Goal: Task Accomplishment & Management: Complete application form

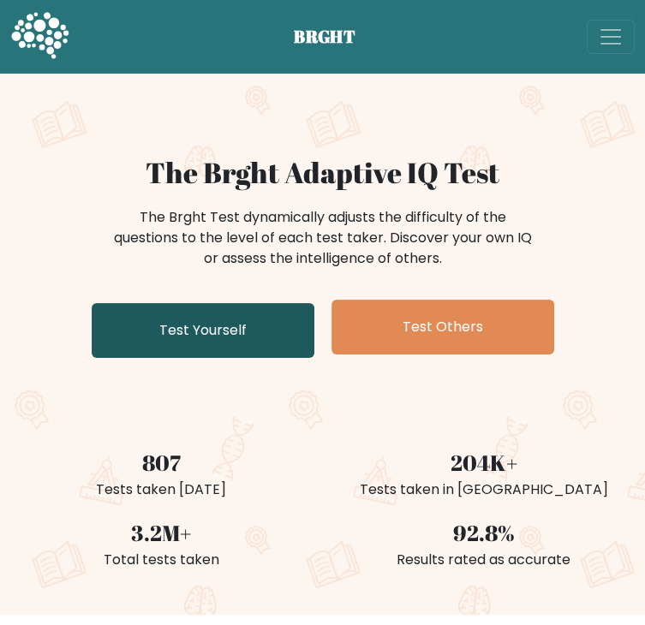
click at [243, 358] on link "Test Yourself" at bounding box center [203, 330] width 223 height 55
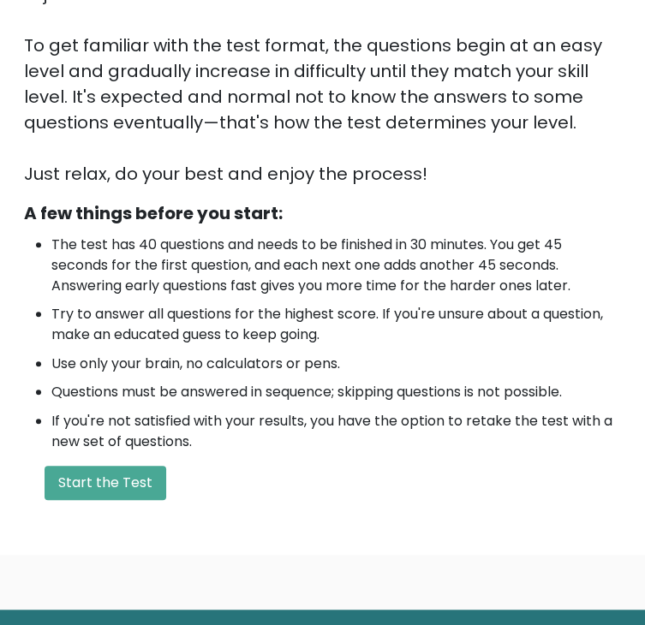
scroll to position [343, 0]
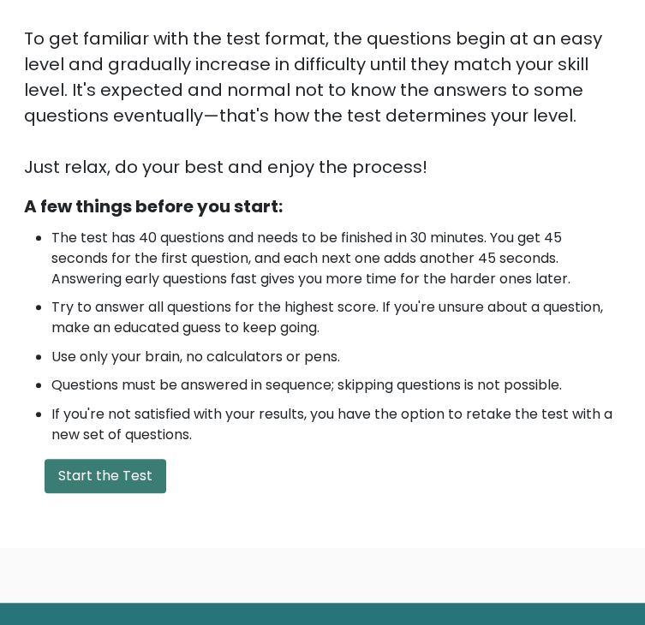
click at [166, 459] on button "Start the Test" at bounding box center [106, 476] width 122 height 34
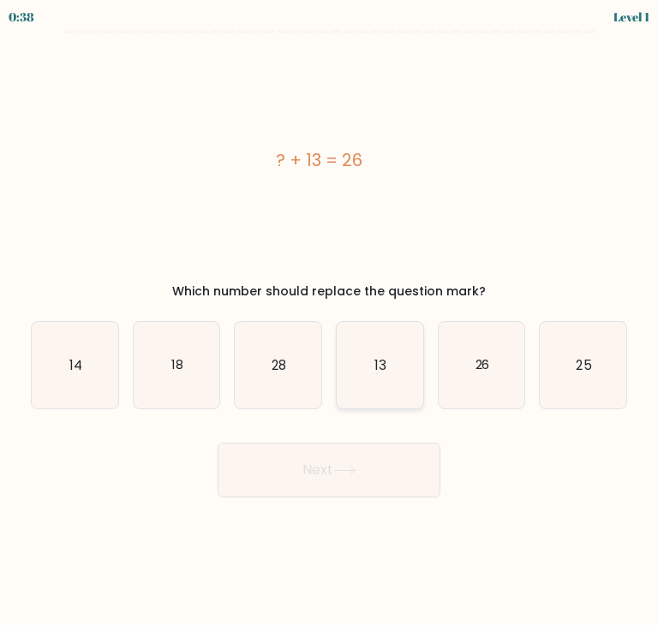
click at [380, 370] on text "13" at bounding box center [380, 365] width 12 height 18
click at [330, 321] on input "d. 13" at bounding box center [329, 317] width 1 height 9
radio input "true"
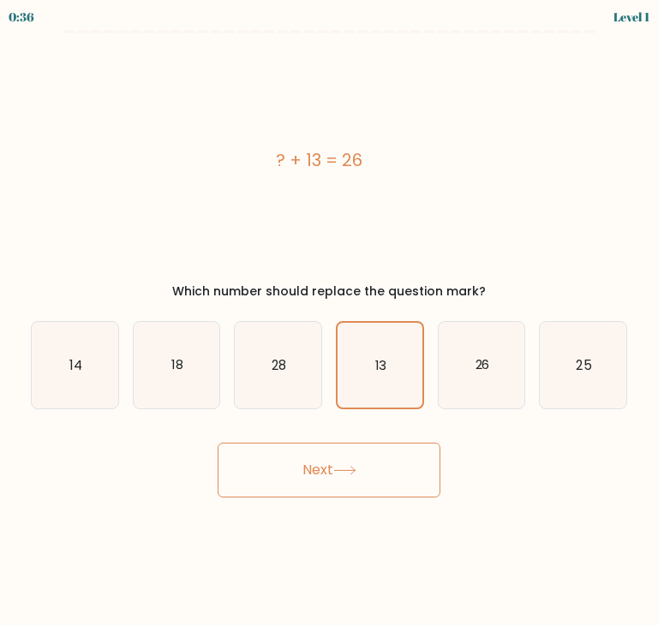
click at [362, 481] on button "Next" at bounding box center [329, 470] width 223 height 55
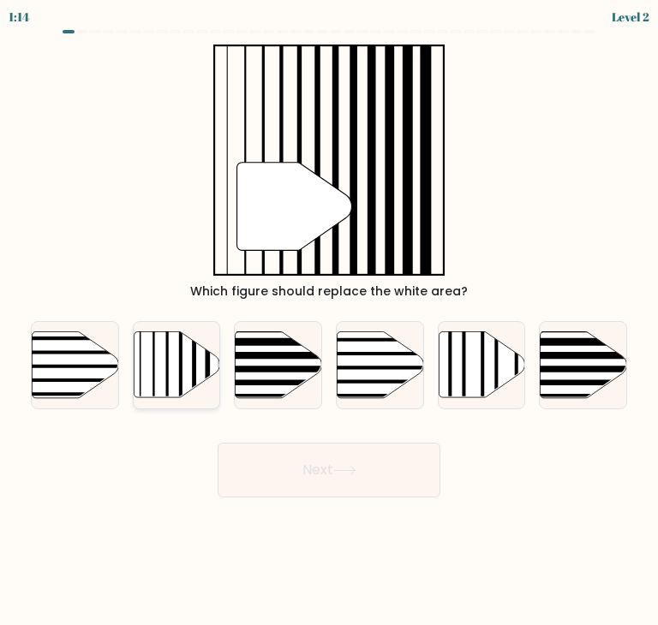
click at [181, 370] on line at bounding box center [181, 330] width 0 height 174
click at [329, 321] on input "b." at bounding box center [329, 317] width 1 height 9
radio input "true"
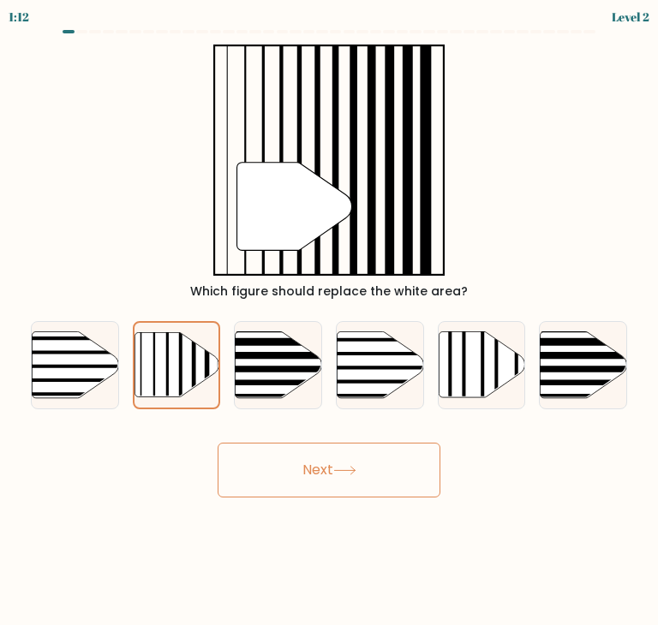
click at [355, 470] on icon at bounding box center [344, 470] width 23 height 9
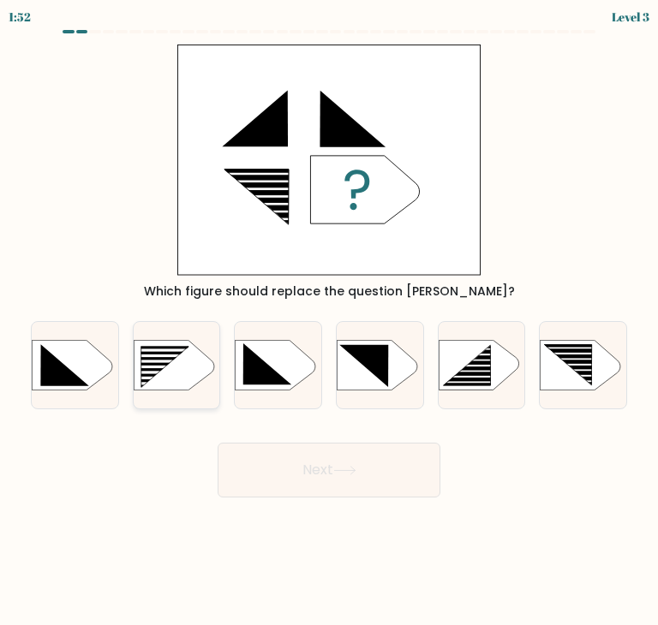
click at [146, 368] on icon at bounding box center [164, 366] width 49 height 41
click at [329, 321] on input "b." at bounding box center [329, 317] width 1 height 9
radio input "true"
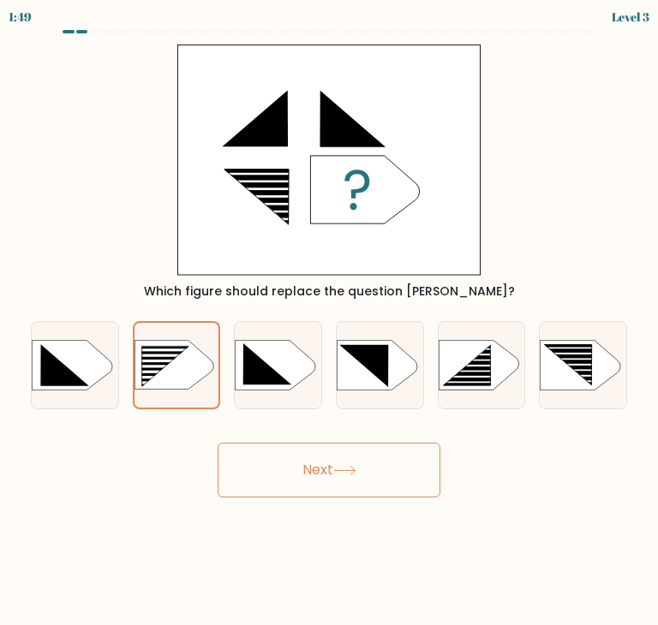
click at [356, 467] on icon at bounding box center [344, 470] width 23 height 9
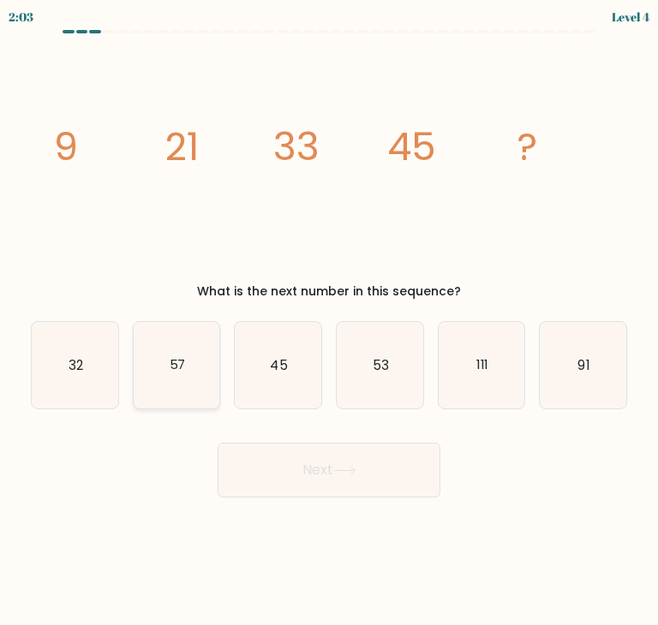
click at [187, 367] on icon "57" at bounding box center [177, 365] width 87 height 87
click at [329, 321] on input "b. 57" at bounding box center [329, 317] width 1 height 9
radio input "true"
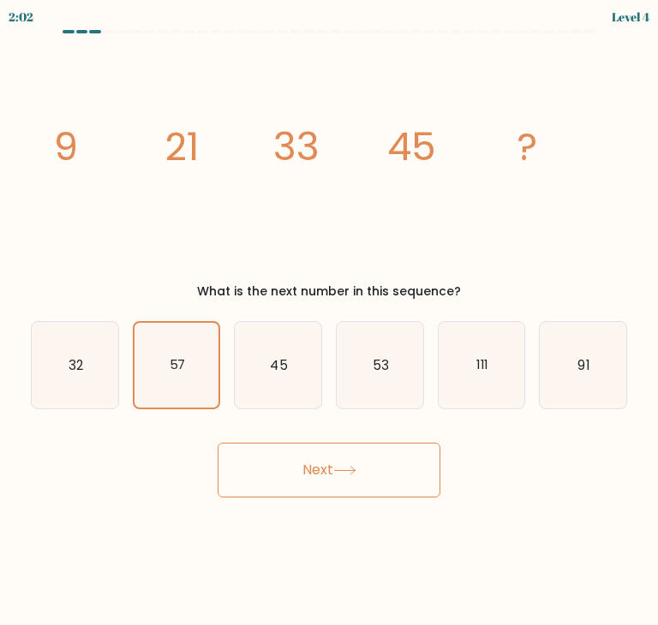
click at [370, 481] on button "Next" at bounding box center [329, 470] width 223 height 55
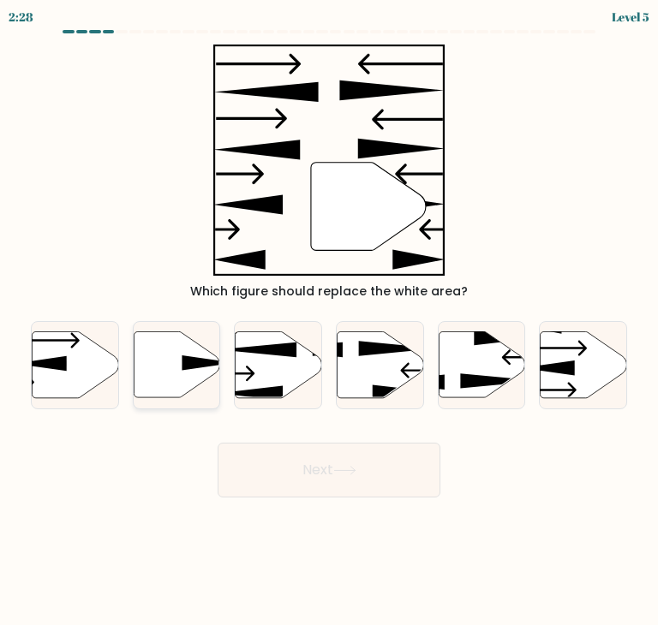
click at [157, 360] on icon at bounding box center [177, 365] width 87 height 66
click at [329, 321] on input "b." at bounding box center [329, 317] width 1 height 9
radio input "true"
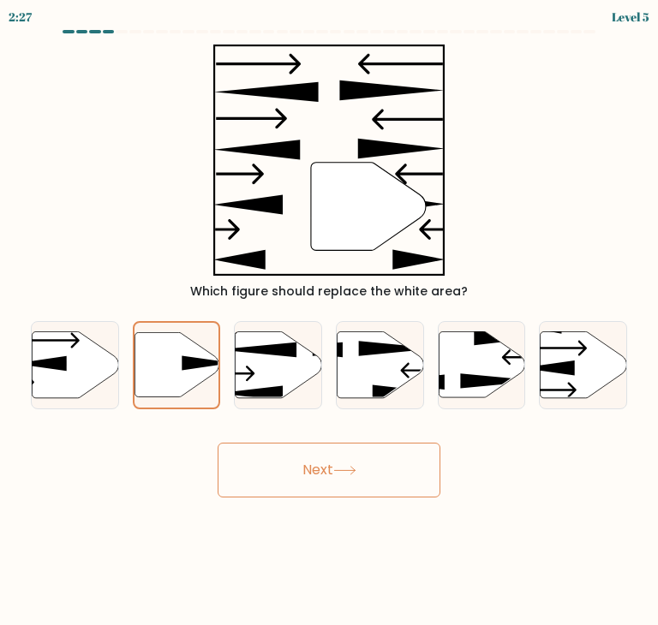
click at [360, 476] on button "Next" at bounding box center [329, 470] width 223 height 55
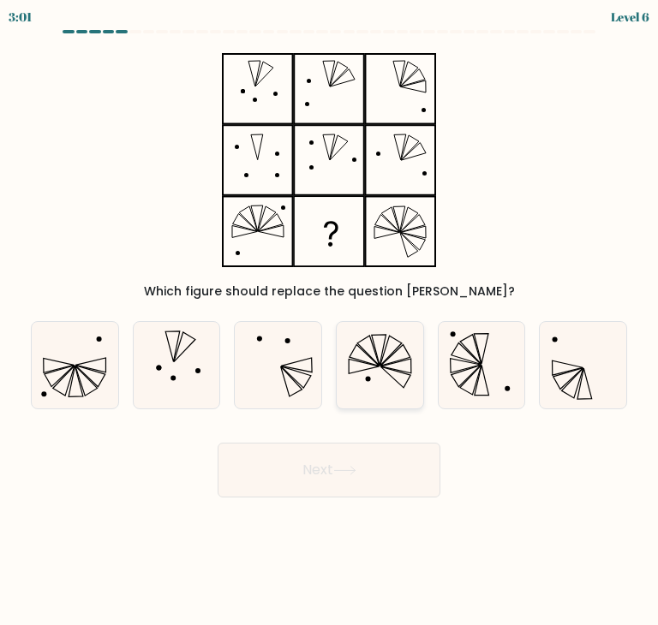
click at [384, 359] on icon at bounding box center [380, 365] width 87 height 87
click at [330, 321] on input "d." at bounding box center [329, 317] width 1 height 9
radio input "true"
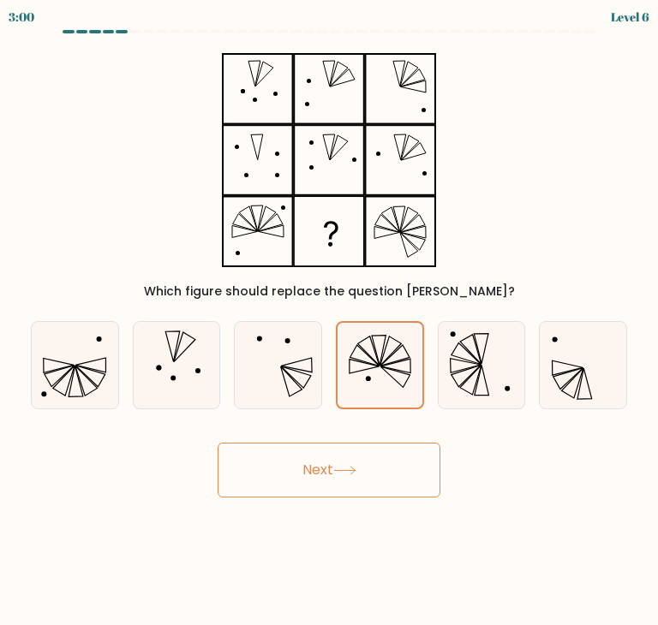
click at [356, 467] on icon at bounding box center [344, 470] width 23 height 9
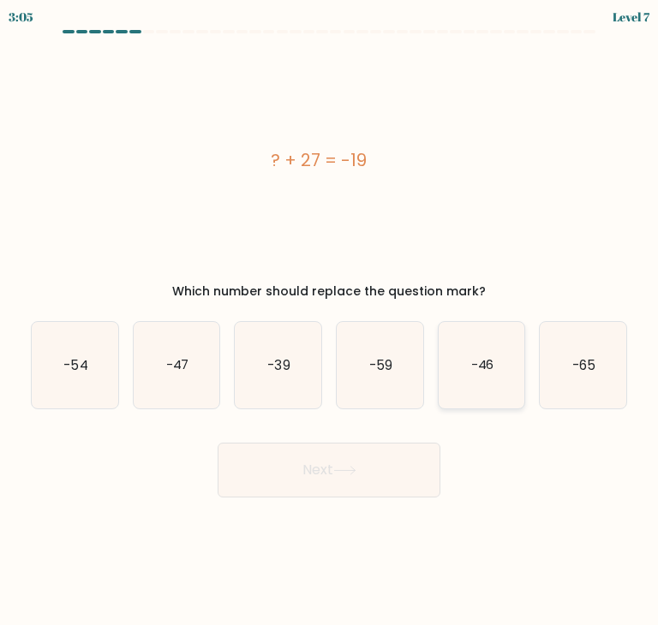
click at [472, 373] on text "-46" at bounding box center [481, 365] width 23 height 18
click at [330, 321] on input "e. -46" at bounding box center [329, 317] width 1 height 9
radio input "true"
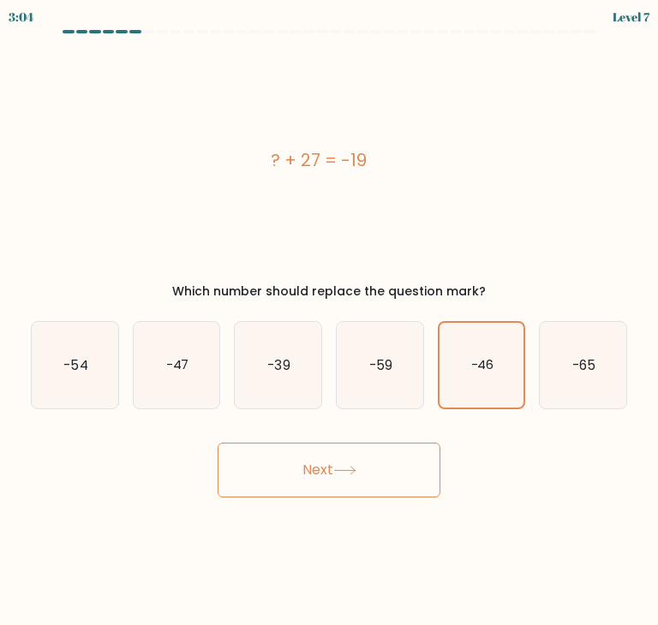
click at [393, 464] on button "Next" at bounding box center [329, 470] width 223 height 55
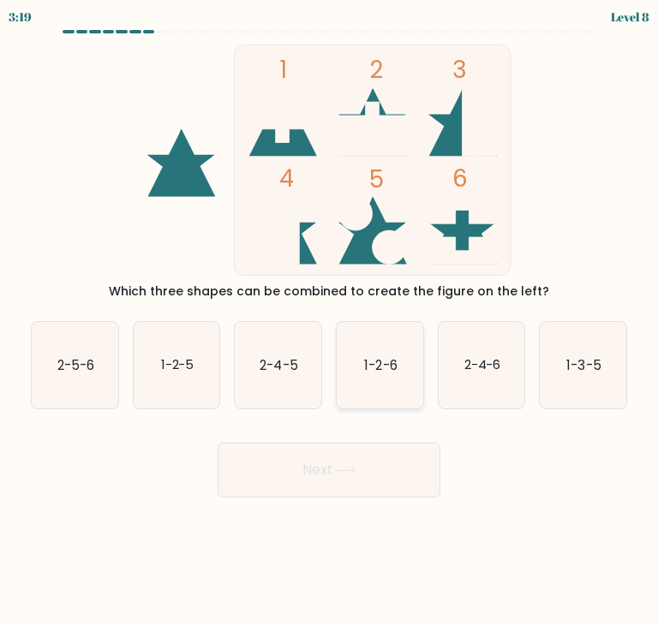
click at [378, 365] on text "1-2-6" at bounding box center [380, 365] width 33 height 18
click at [330, 321] on input "d. 1-2-6" at bounding box center [329, 317] width 1 height 9
radio input "true"
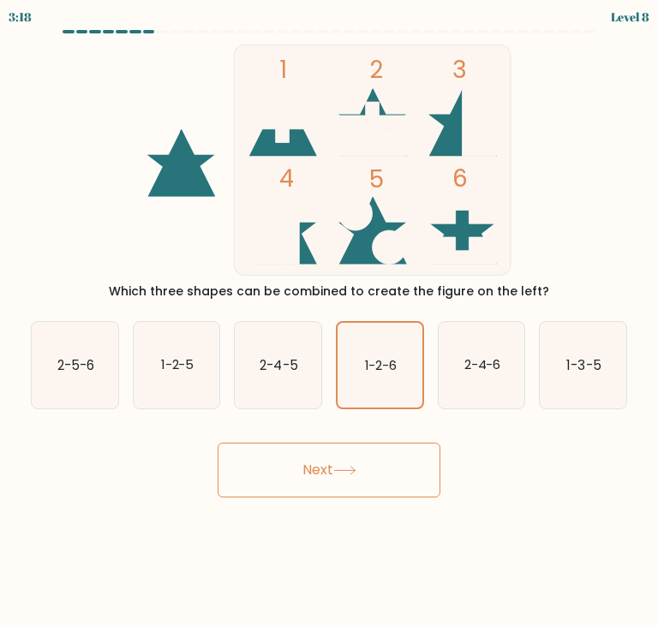
click at [374, 477] on button "Next" at bounding box center [329, 470] width 223 height 55
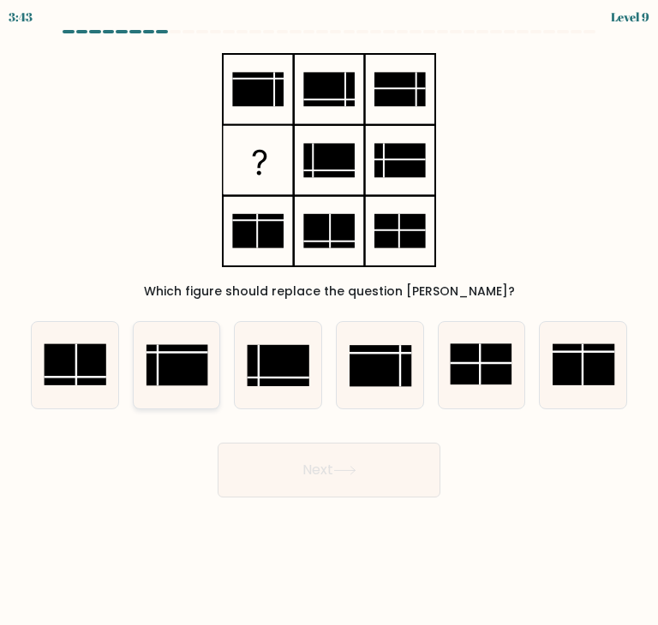
click at [173, 365] on rect at bounding box center [177, 365] width 62 height 41
click at [329, 321] on input "b." at bounding box center [329, 317] width 1 height 9
radio input "true"
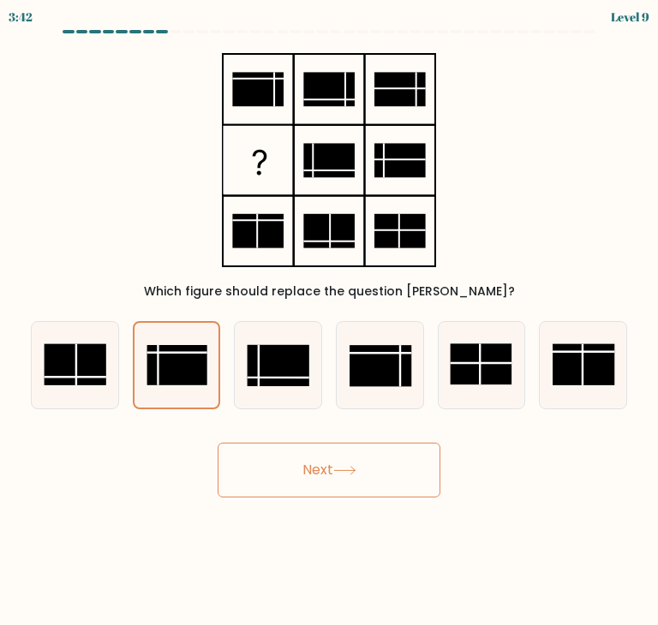
click at [332, 466] on button "Next" at bounding box center [329, 470] width 223 height 55
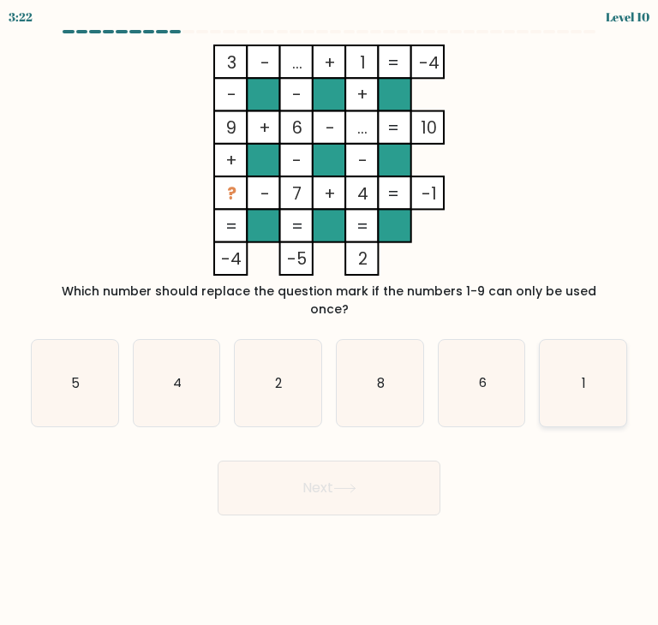
click at [579, 371] on icon "1" at bounding box center [583, 383] width 87 height 87
click at [330, 321] on input "f. 1" at bounding box center [329, 317] width 1 height 9
radio input "true"
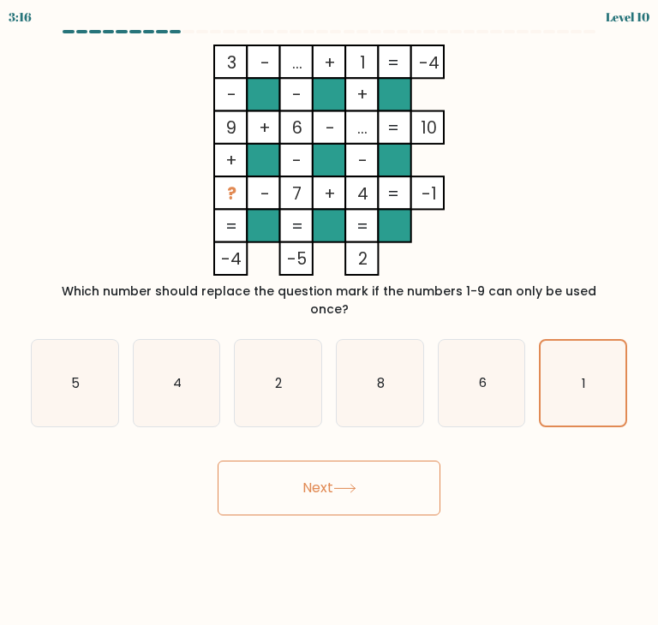
click at [300, 461] on button "Next" at bounding box center [329, 488] width 223 height 55
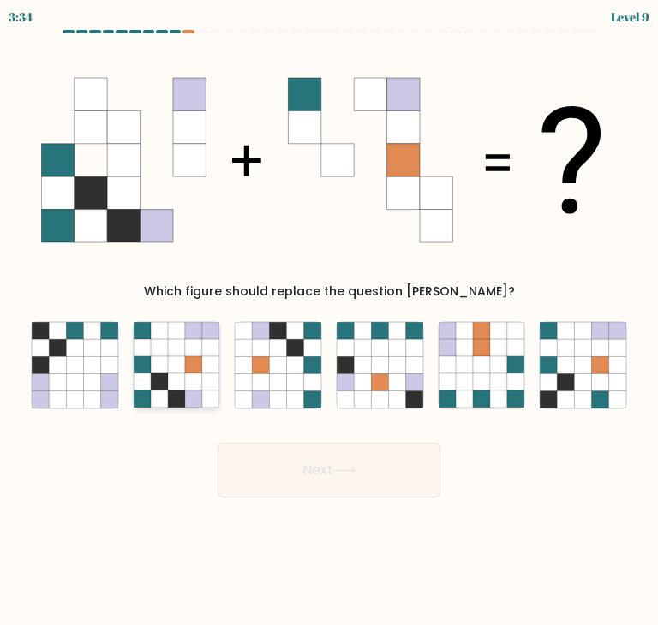
click at [178, 351] on icon at bounding box center [176, 347] width 17 height 17
click at [329, 321] on input "b." at bounding box center [329, 317] width 1 height 9
radio input "true"
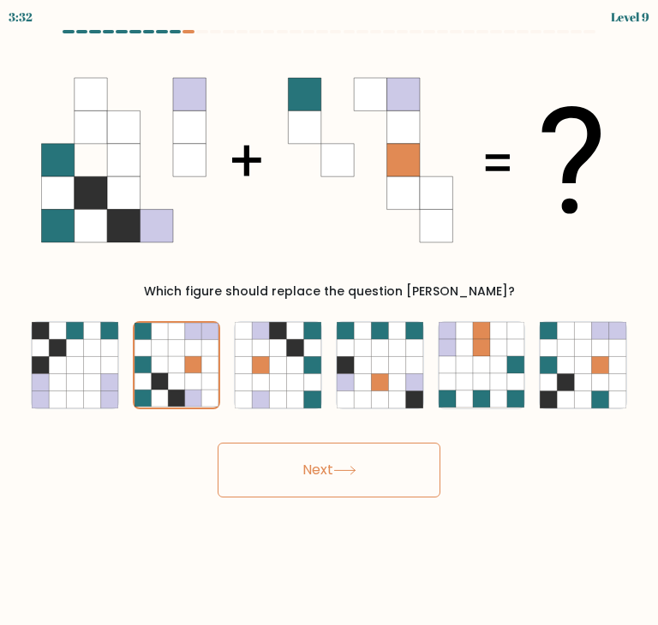
click at [361, 462] on button "Next" at bounding box center [329, 470] width 223 height 55
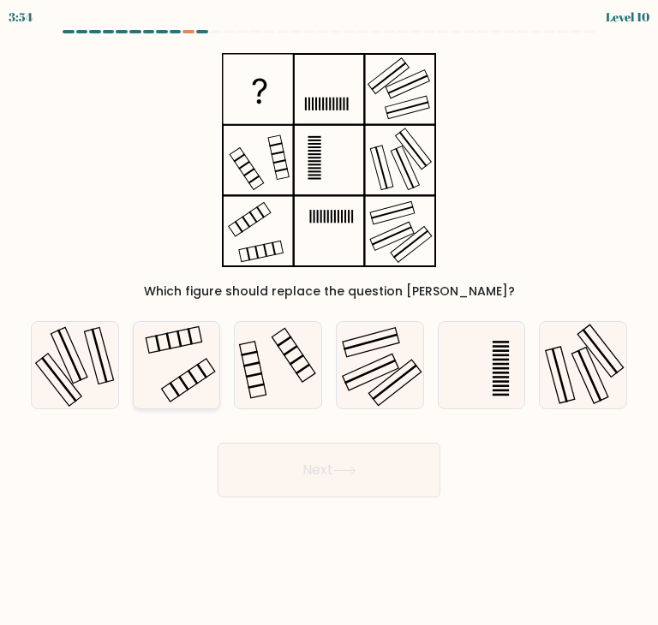
click at [186, 365] on icon at bounding box center [177, 365] width 87 height 87
click at [329, 321] on input "b." at bounding box center [329, 317] width 1 height 9
radio input "true"
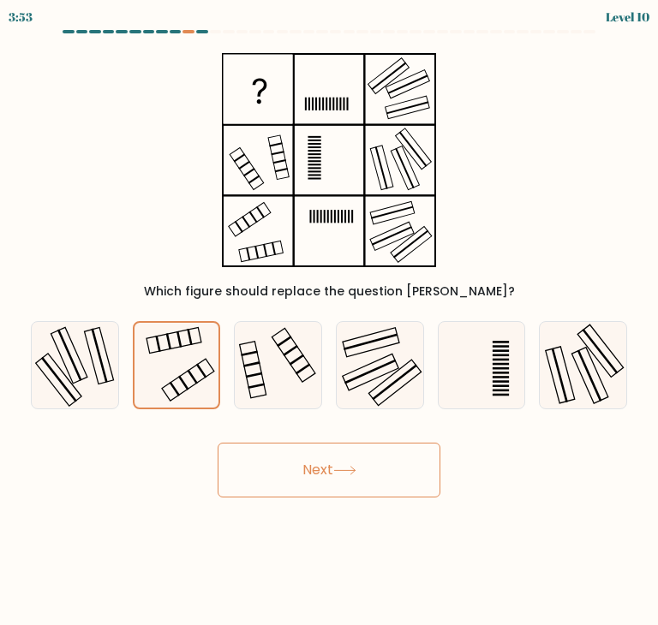
click at [368, 480] on button "Next" at bounding box center [329, 470] width 223 height 55
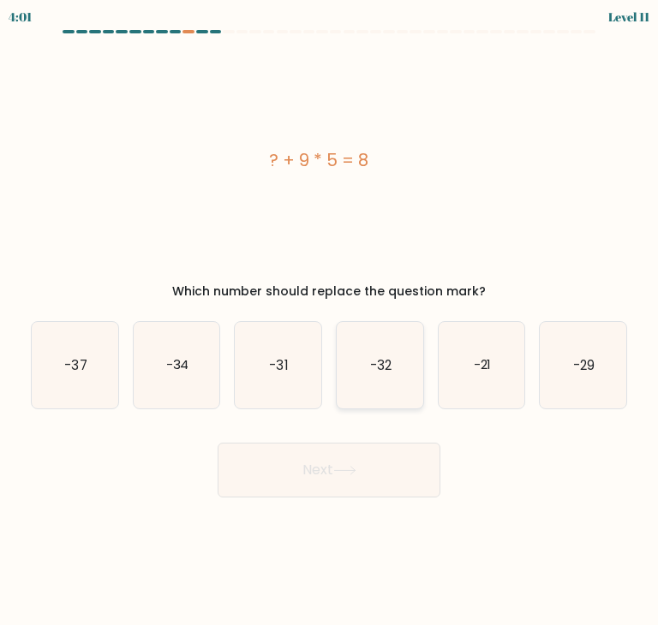
click at [383, 369] on text "-32" at bounding box center [380, 365] width 21 height 18
click at [330, 321] on input "d. -32" at bounding box center [329, 317] width 1 height 9
radio input "true"
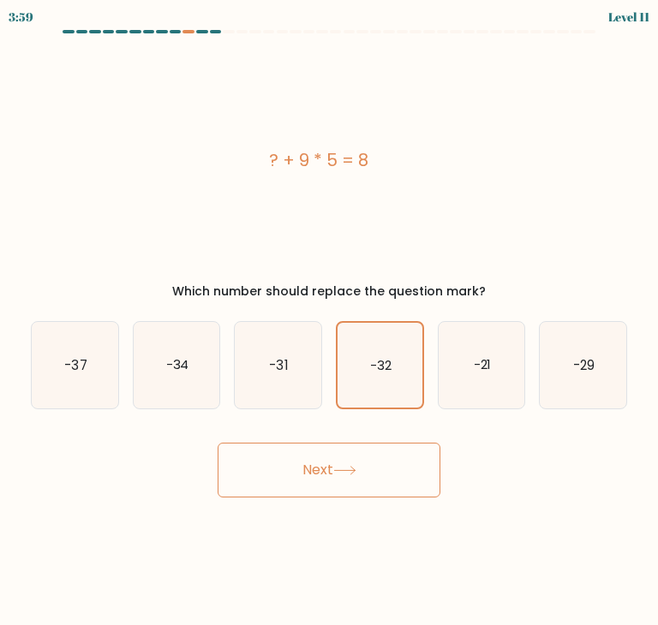
click at [314, 470] on button "Next" at bounding box center [329, 470] width 223 height 55
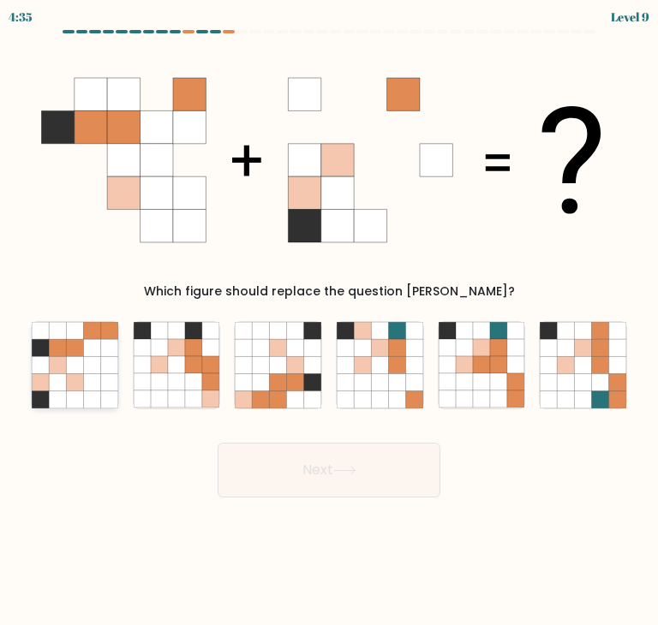
click at [70, 361] on icon at bounding box center [74, 364] width 17 height 17
click at [329, 321] on input "a." at bounding box center [329, 317] width 1 height 9
radio input "true"
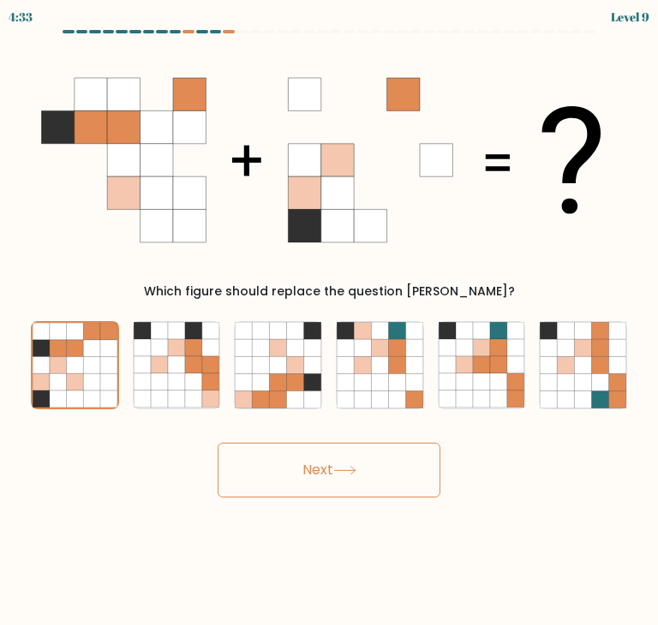
click at [342, 466] on icon at bounding box center [344, 470] width 23 height 9
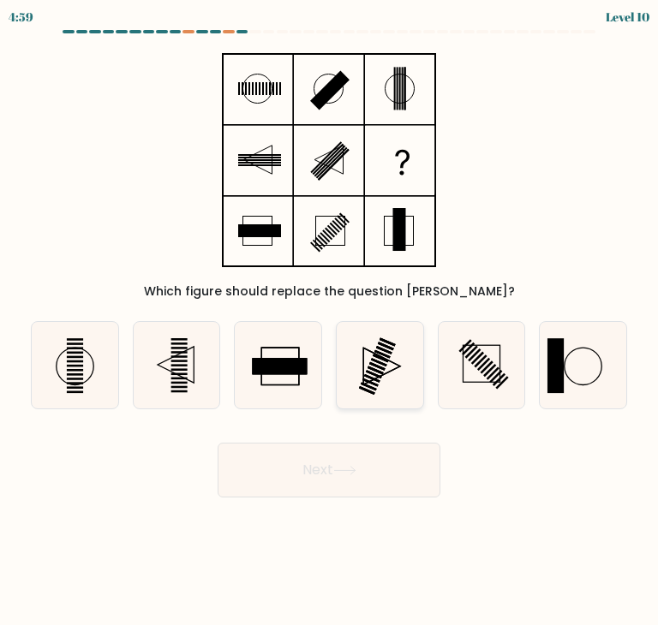
click at [369, 382] on rect at bounding box center [370, 382] width 16 height 9
click at [330, 321] on input "d." at bounding box center [329, 317] width 1 height 9
radio input "true"
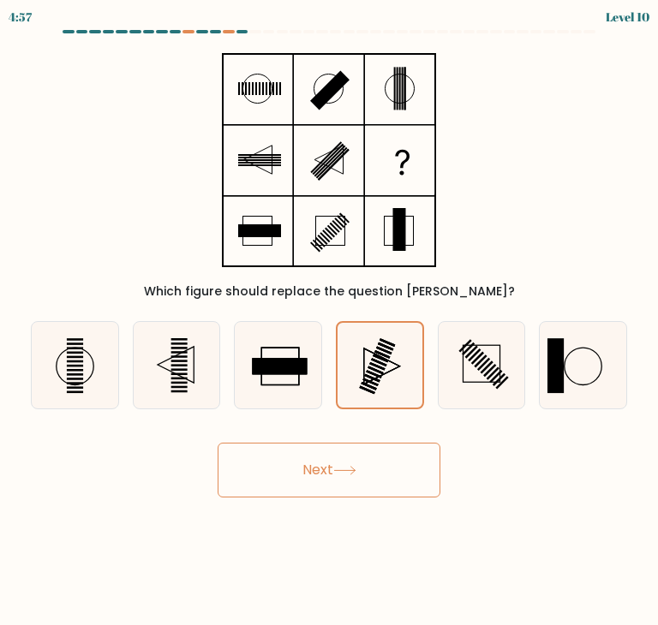
click at [365, 465] on button "Next" at bounding box center [329, 470] width 223 height 55
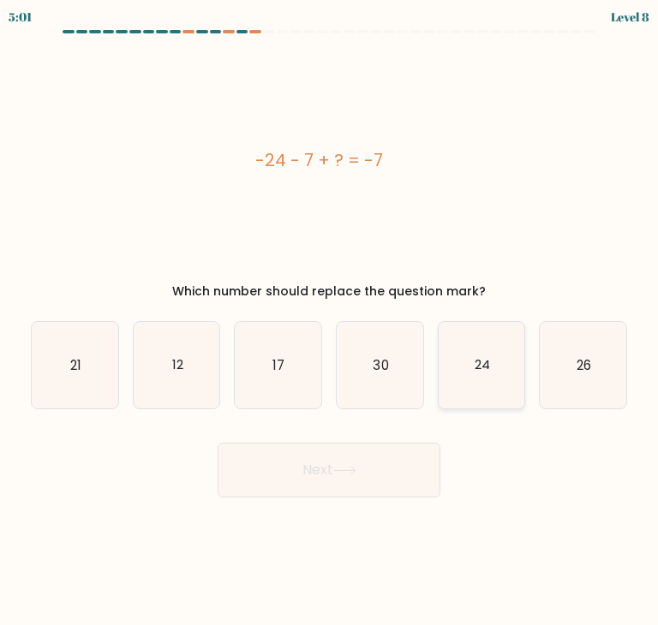
click at [474, 366] on icon "24" at bounding box center [482, 365] width 87 height 87
click at [330, 321] on input "e. 24" at bounding box center [329, 317] width 1 height 9
radio input "true"
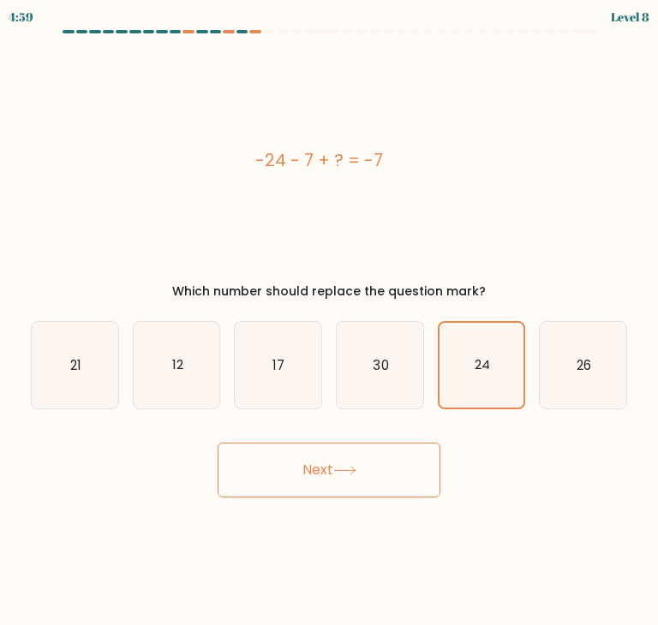
click at [356, 472] on icon at bounding box center [344, 470] width 23 height 9
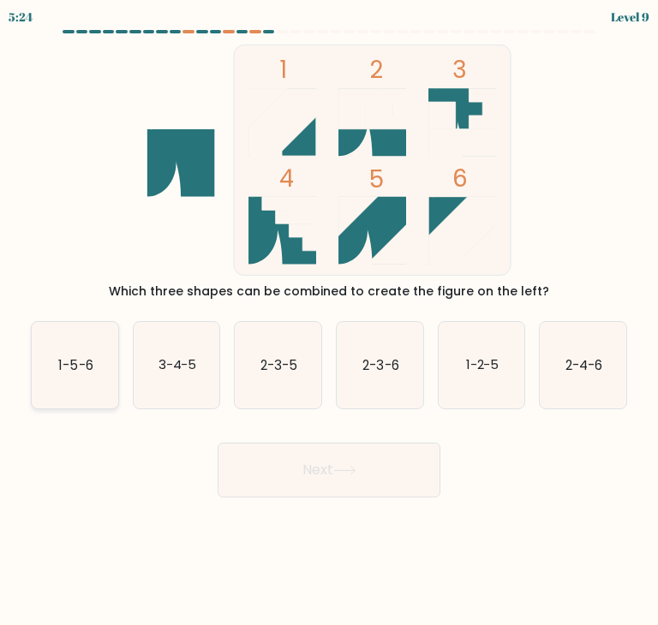
click at [82, 366] on text "1-5-6" at bounding box center [75, 365] width 34 height 18
click at [329, 321] on input "a. 1-5-6" at bounding box center [329, 317] width 1 height 9
radio input "true"
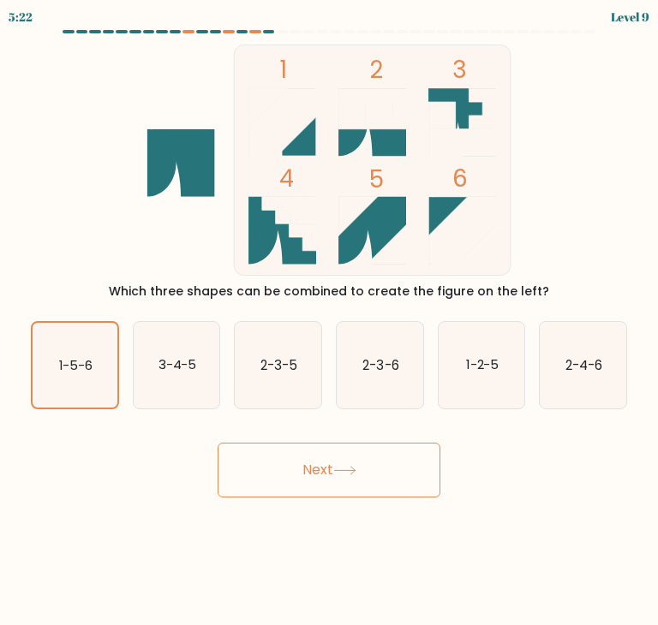
click at [368, 483] on button "Next" at bounding box center [329, 470] width 223 height 55
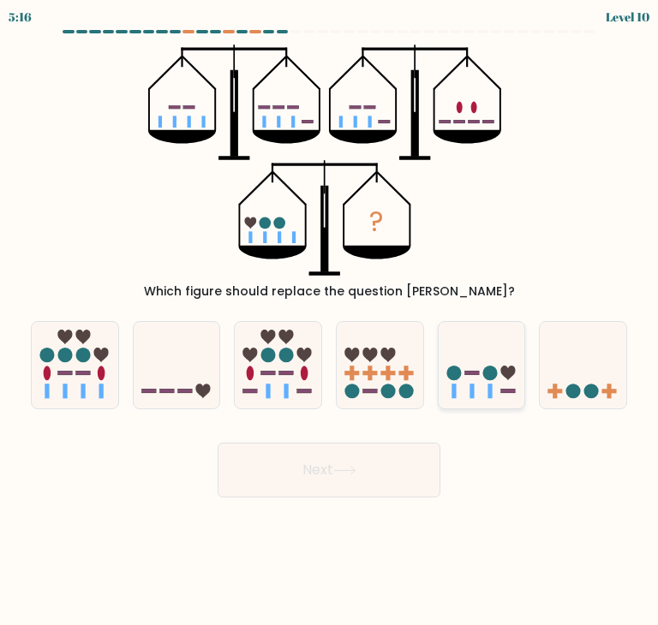
click at [475, 392] on icon at bounding box center [482, 365] width 87 height 71
click at [330, 321] on input "e." at bounding box center [329, 317] width 1 height 9
radio input "true"
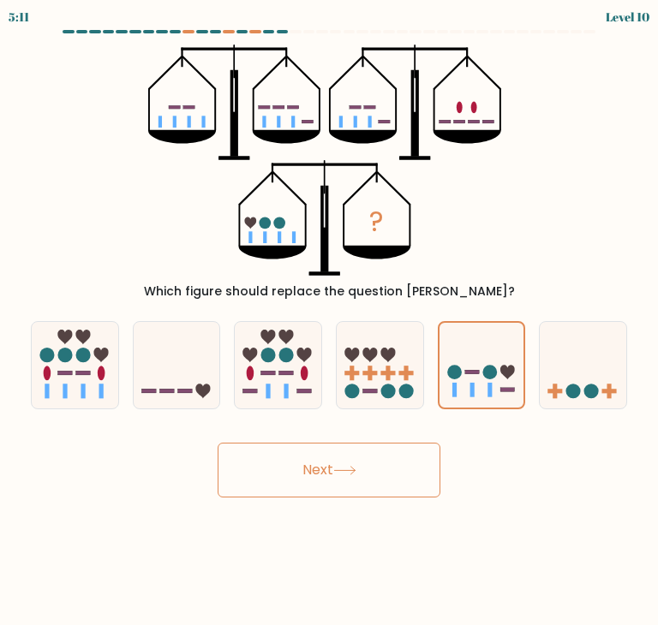
click at [333, 482] on button "Next" at bounding box center [329, 470] width 223 height 55
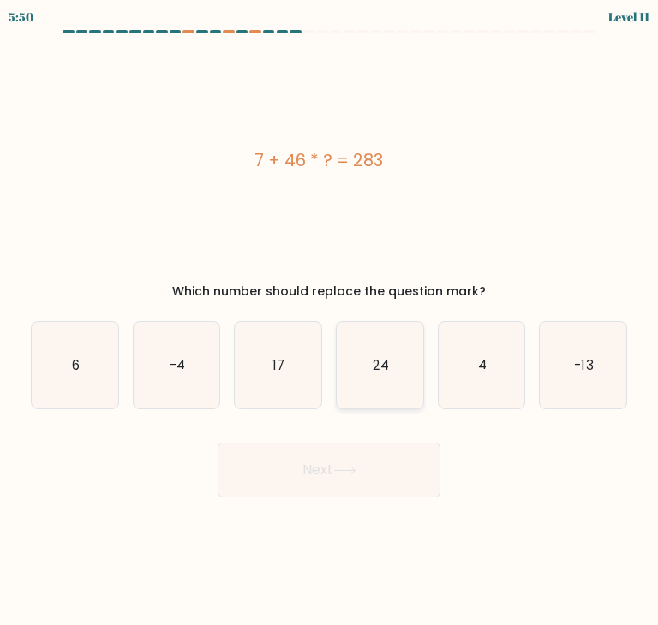
click at [380, 358] on text "24" at bounding box center [380, 365] width 15 height 18
click at [330, 321] on input "d. 24" at bounding box center [329, 317] width 1 height 9
radio input "true"
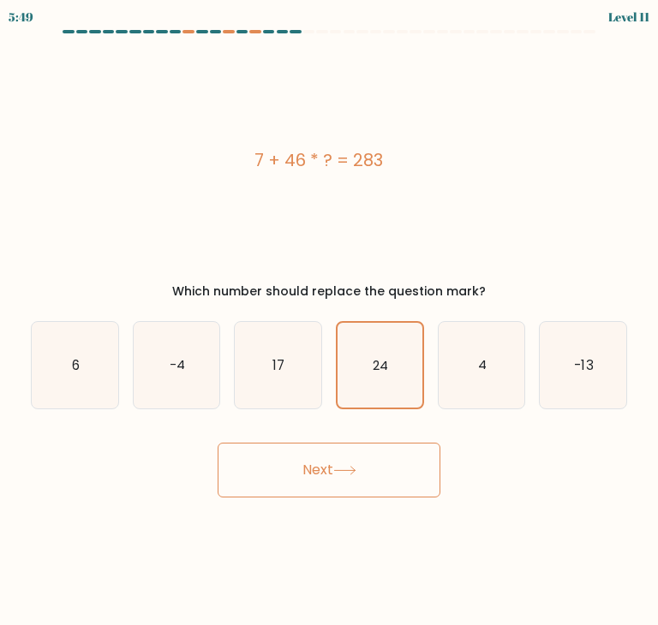
click at [372, 463] on button "Next" at bounding box center [329, 470] width 223 height 55
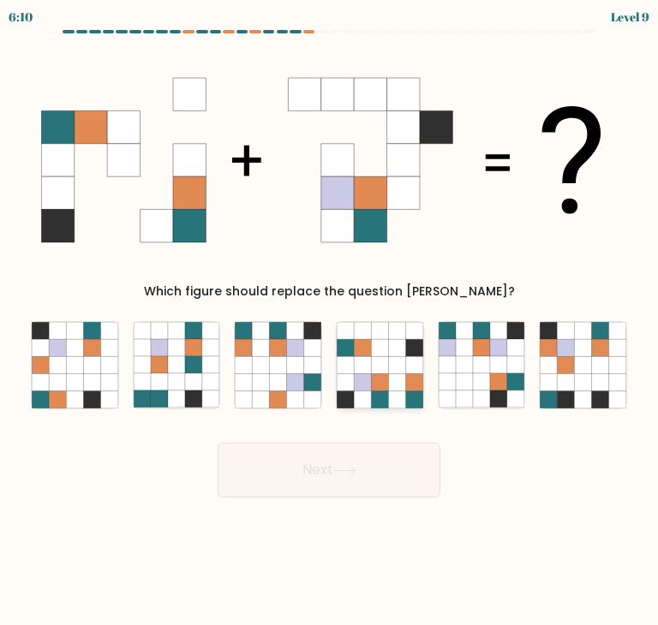
click at [387, 357] on icon at bounding box center [379, 364] width 17 height 17
click at [330, 321] on input "d." at bounding box center [329, 317] width 1 height 9
radio input "true"
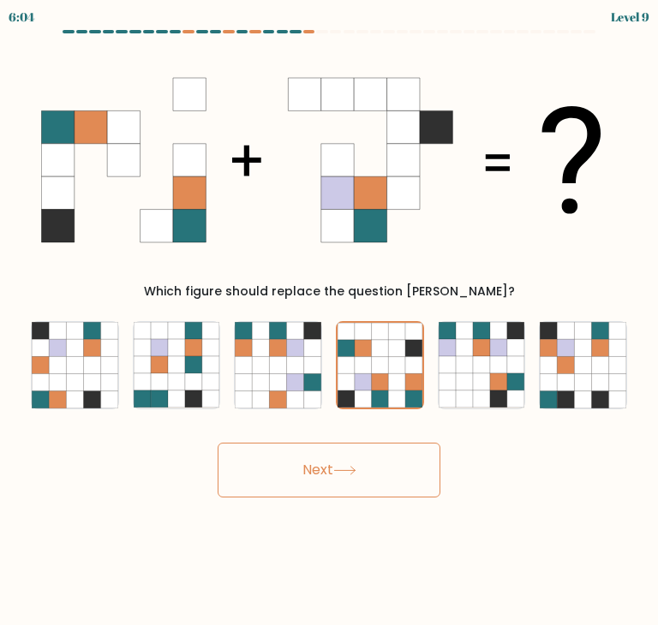
click at [371, 472] on button "Next" at bounding box center [329, 470] width 223 height 55
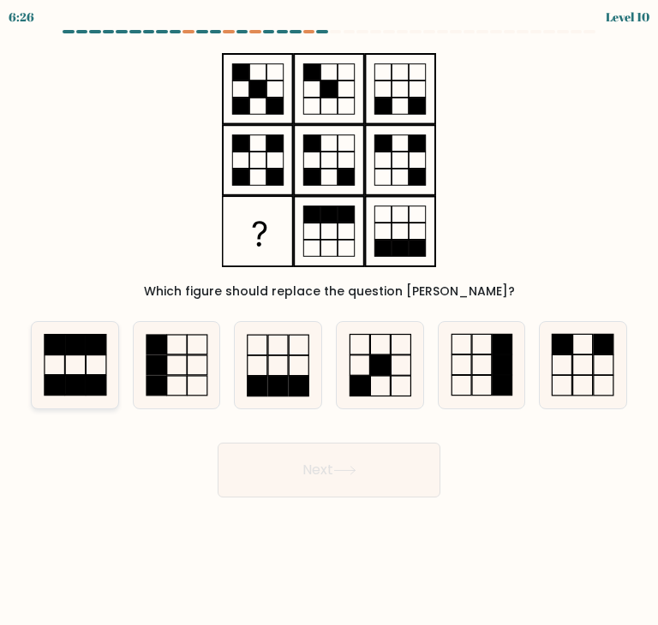
click at [43, 380] on icon at bounding box center [75, 365] width 87 height 87
click at [329, 321] on input "a." at bounding box center [329, 317] width 1 height 9
radio input "true"
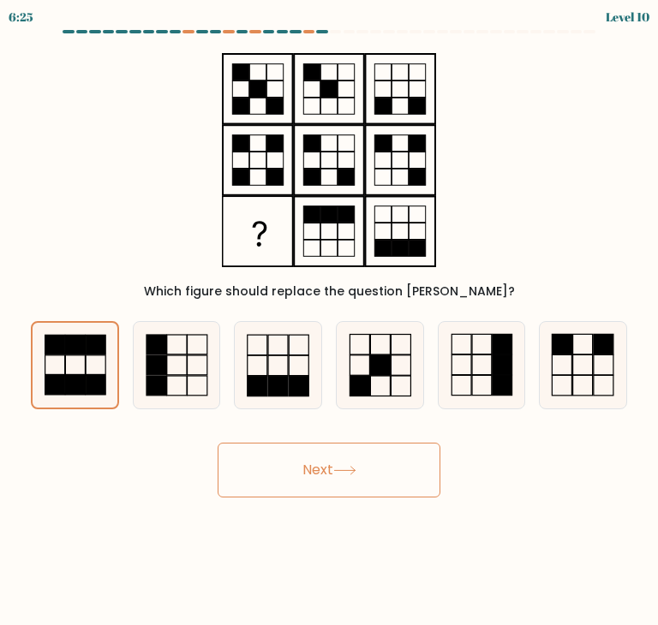
click at [370, 478] on button "Next" at bounding box center [329, 470] width 223 height 55
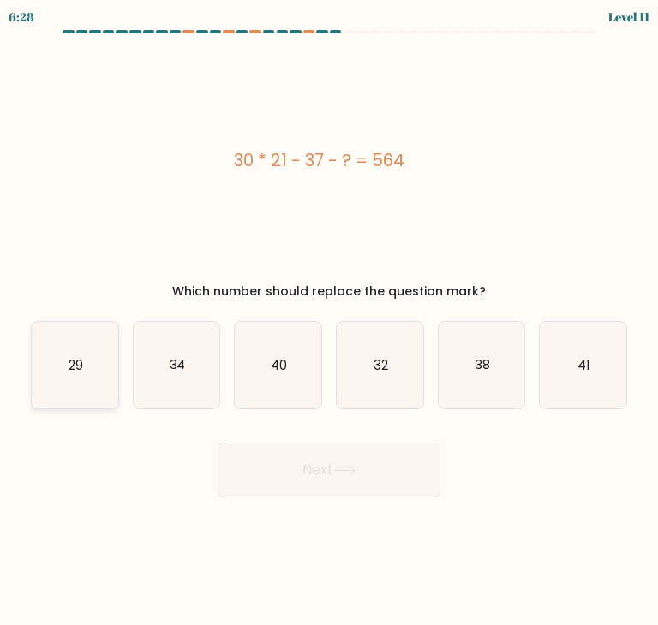
click at [89, 364] on icon "29" at bounding box center [75, 365] width 87 height 87
click at [329, 321] on input "a. 29" at bounding box center [329, 317] width 1 height 9
radio input "true"
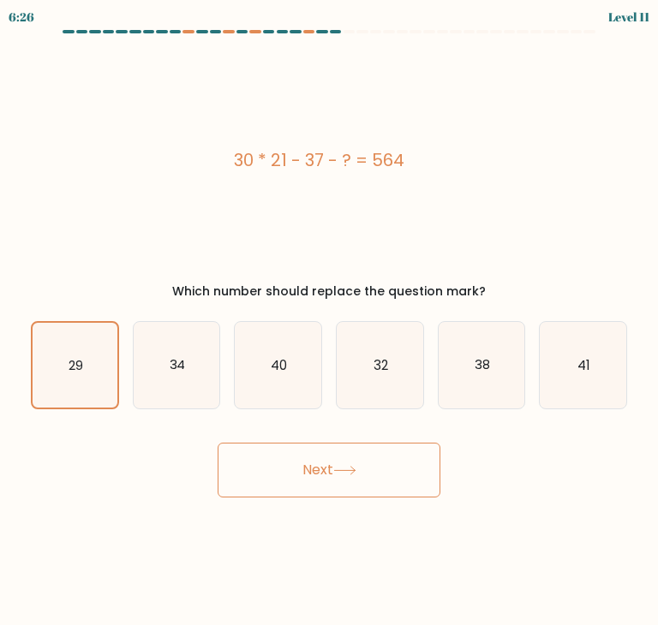
click at [350, 466] on icon at bounding box center [344, 470] width 23 height 9
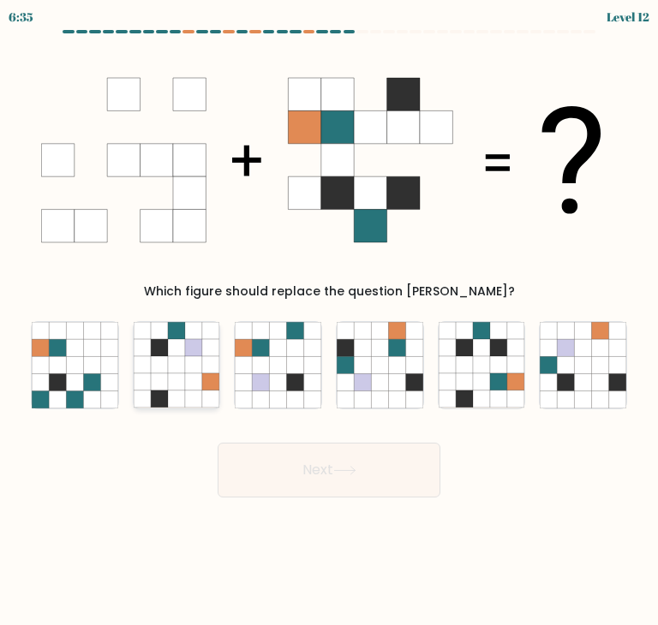
click at [188, 340] on icon at bounding box center [193, 347] width 17 height 17
click at [329, 321] on input "b." at bounding box center [329, 317] width 1 height 9
radio input "true"
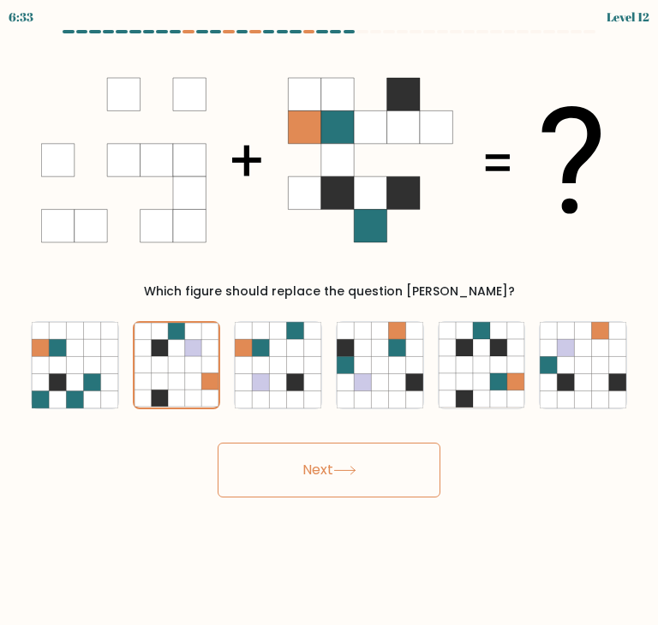
click at [323, 487] on button "Next" at bounding box center [329, 470] width 223 height 55
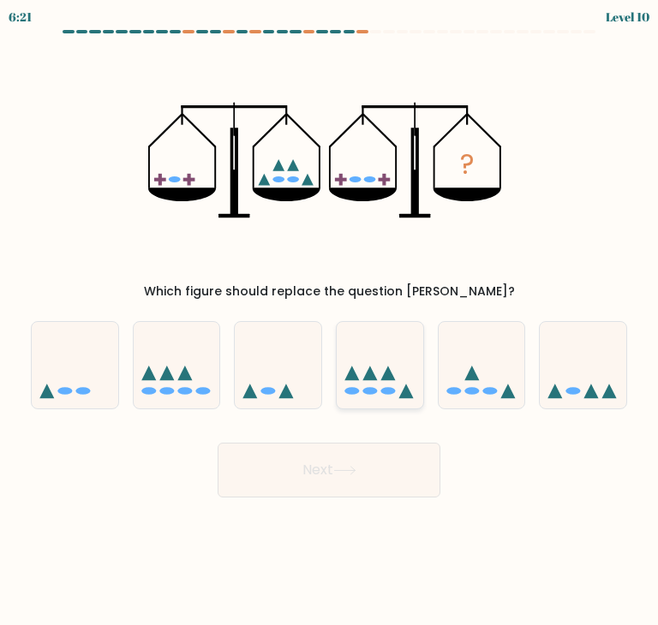
click at [361, 392] on icon at bounding box center [380, 365] width 87 height 71
click at [330, 321] on input "d." at bounding box center [329, 317] width 1 height 9
radio input "true"
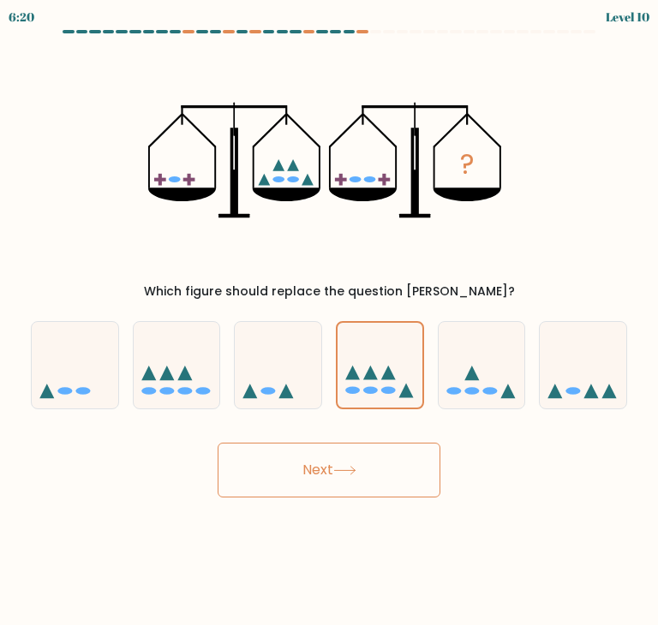
click at [364, 472] on button "Next" at bounding box center [329, 470] width 223 height 55
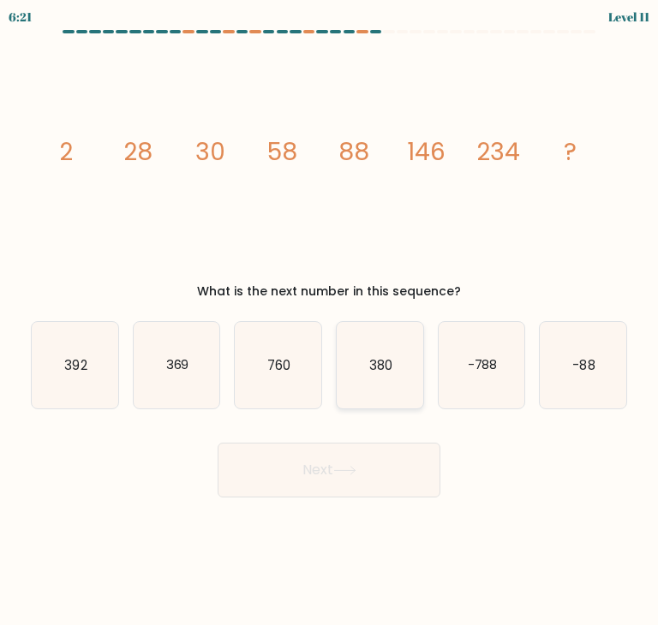
click at [386, 362] on text "380" at bounding box center [380, 365] width 23 height 18
click at [330, 321] on input "d. 380" at bounding box center [329, 317] width 1 height 9
radio input "true"
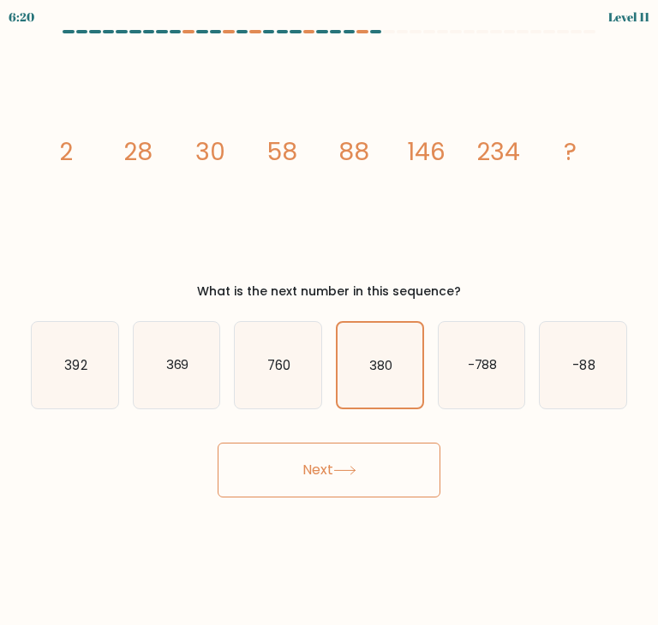
click at [324, 462] on button "Next" at bounding box center [329, 470] width 223 height 55
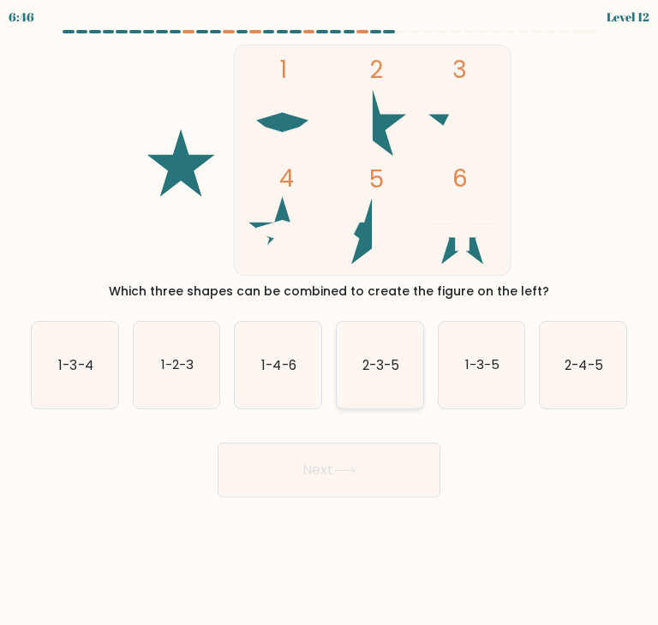
click at [384, 368] on text "2-3-5" at bounding box center [380, 365] width 37 height 18
click at [330, 321] on input "d. 2-3-5" at bounding box center [329, 317] width 1 height 9
radio input "true"
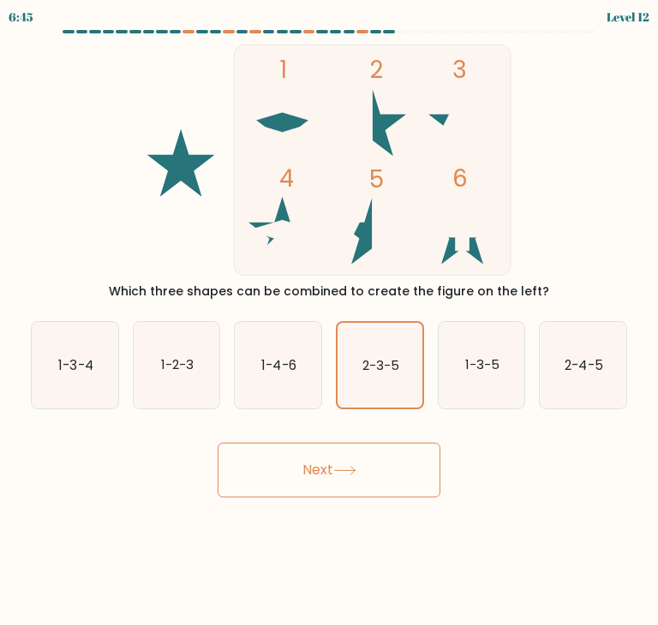
click at [361, 467] on button "Next" at bounding box center [329, 470] width 223 height 55
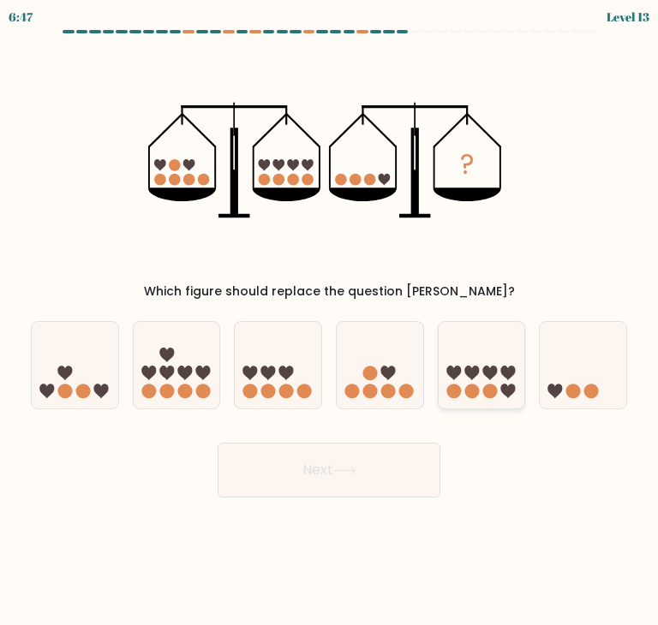
click at [465, 395] on circle at bounding box center [471, 391] width 15 height 15
click at [330, 321] on input "e." at bounding box center [329, 317] width 1 height 9
radio input "true"
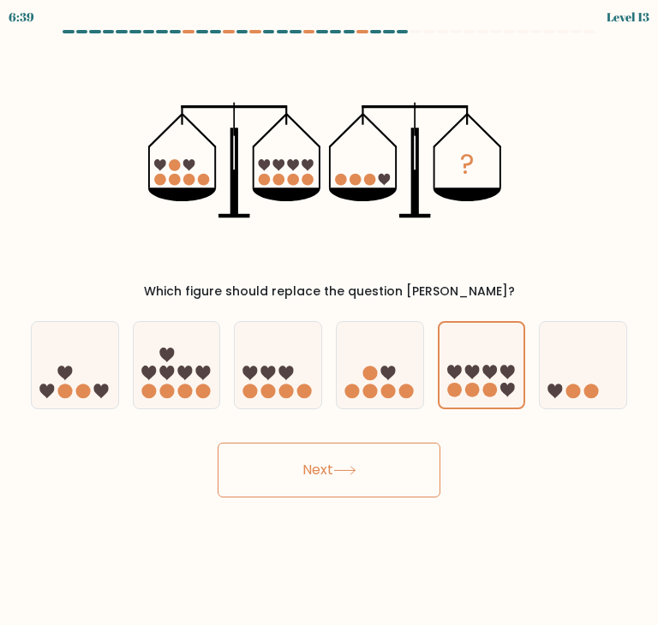
click at [339, 453] on button "Next" at bounding box center [329, 470] width 223 height 55
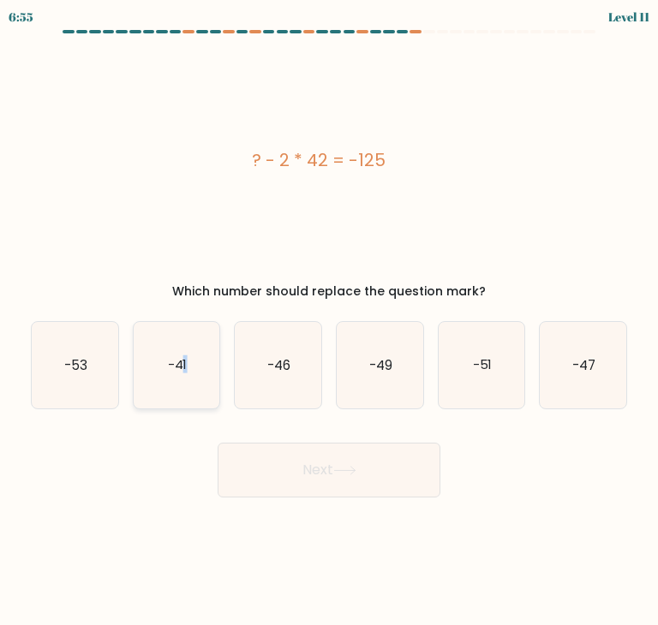
click at [184, 365] on text "-41" at bounding box center [177, 365] width 20 height 18
click at [176, 368] on text "-41" at bounding box center [177, 365] width 20 height 18
click at [329, 321] on input "b. -41" at bounding box center [329, 317] width 1 height 9
radio input "true"
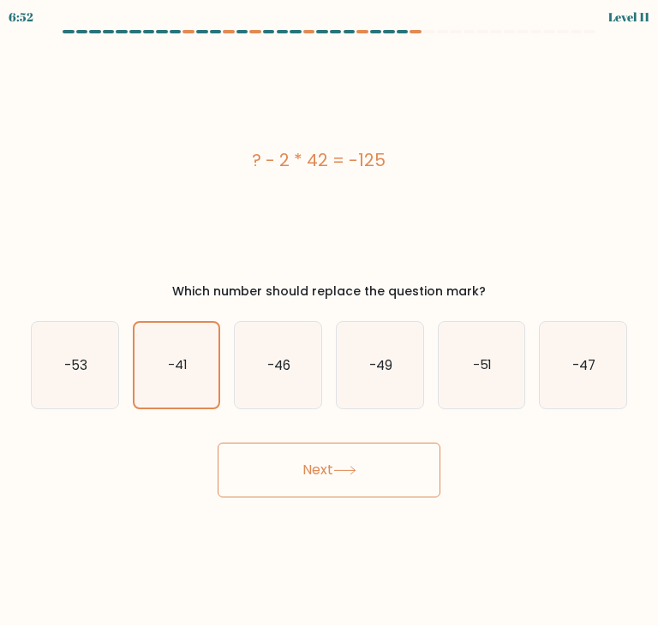
click at [319, 491] on button "Next" at bounding box center [329, 470] width 223 height 55
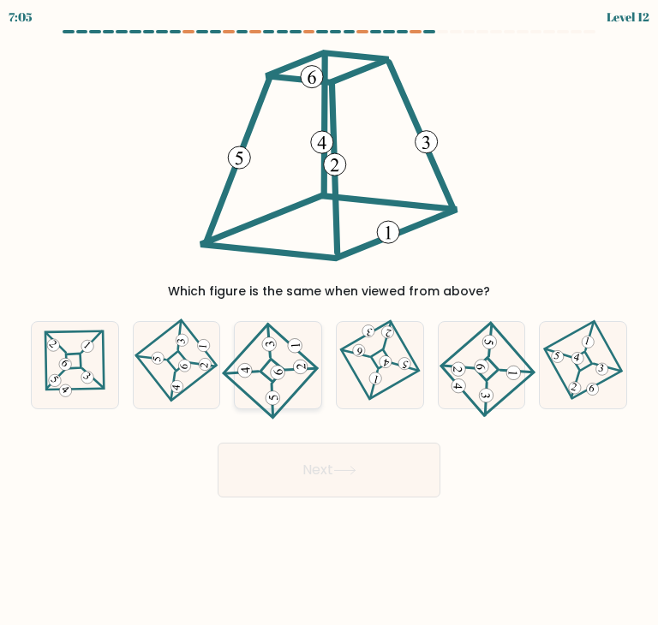
click at [272, 368] on 841 at bounding box center [277, 372] width 15 height 15
click at [329, 321] on input "c." at bounding box center [329, 317] width 1 height 9
radio input "true"
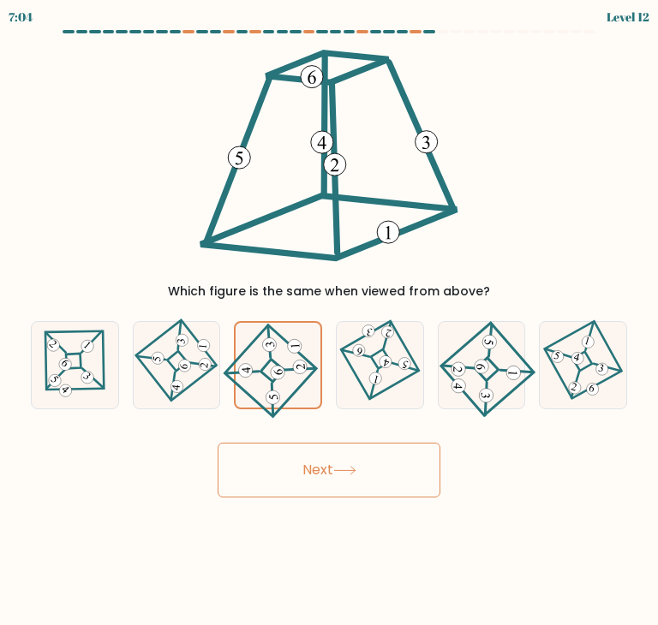
click at [313, 464] on button "Next" at bounding box center [329, 470] width 223 height 55
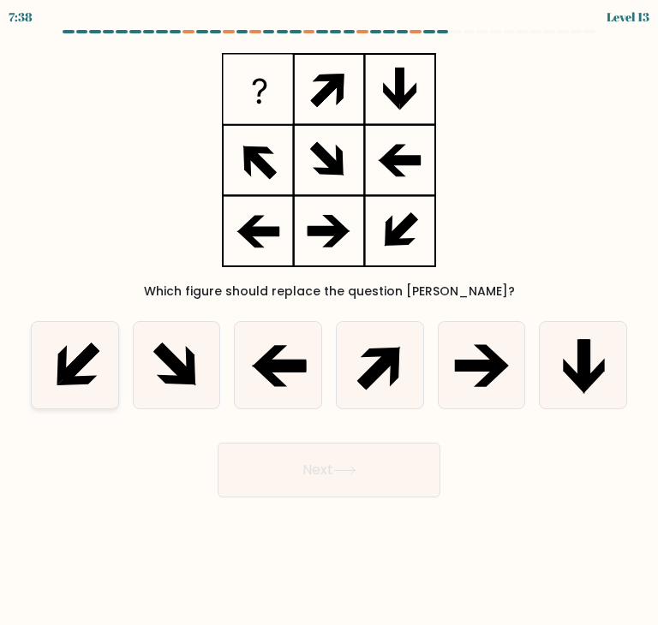
drag, startPoint x: 85, startPoint y: 370, endPoint x: 69, endPoint y: 368, distance: 16.5
click at [78, 368] on icon at bounding box center [75, 365] width 87 height 87
click at [329, 321] on input "a." at bounding box center [329, 317] width 1 height 9
radio input "true"
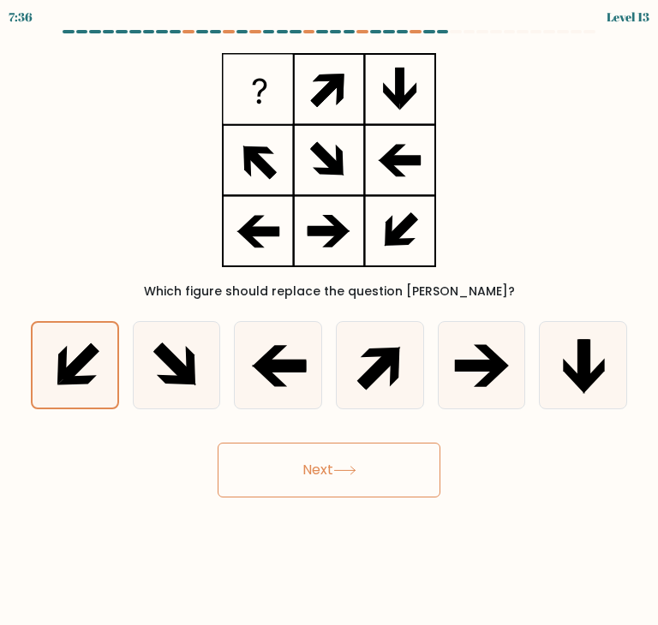
click at [314, 476] on button "Next" at bounding box center [329, 470] width 223 height 55
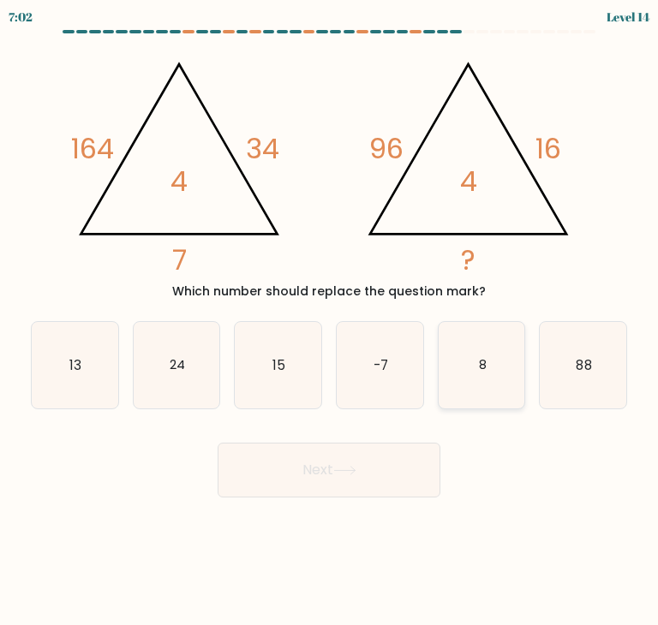
click at [478, 370] on text "8" at bounding box center [482, 365] width 8 height 18
click at [330, 321] on input "e. 8" at bounding box center [329, 317] width 1 height 9
radio input "true"
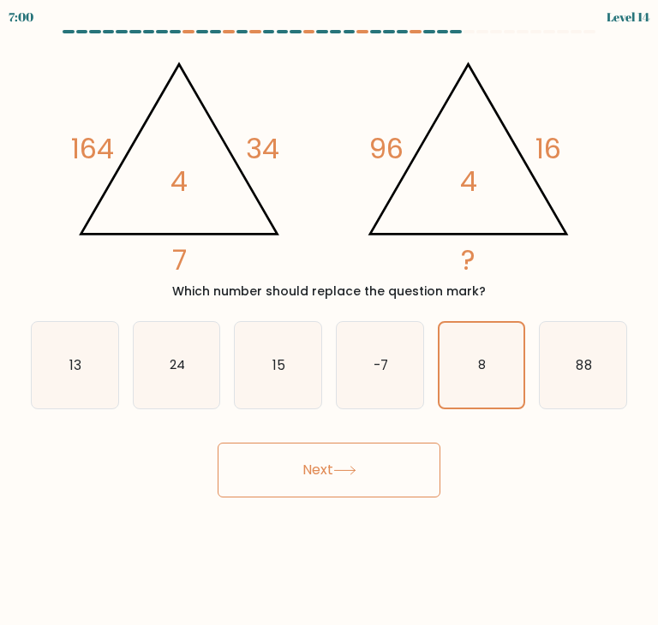
click at [308, 469] on button "Next" at bounding box center [329, 470] width 223 height 55
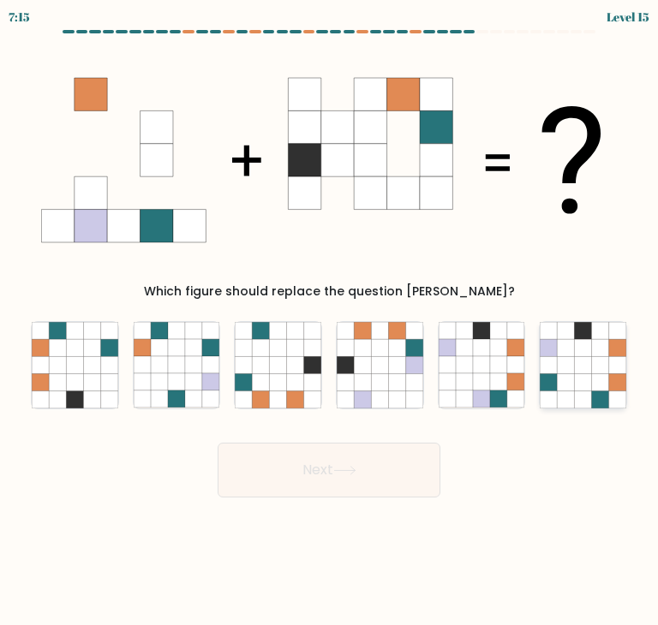
click at [603, 362] on icon at bounding box center [600, 364] width 17 height 17
click at [330, 321] on input "f." at bounding box center [329, 317] width 1 height 9
radio input "true"
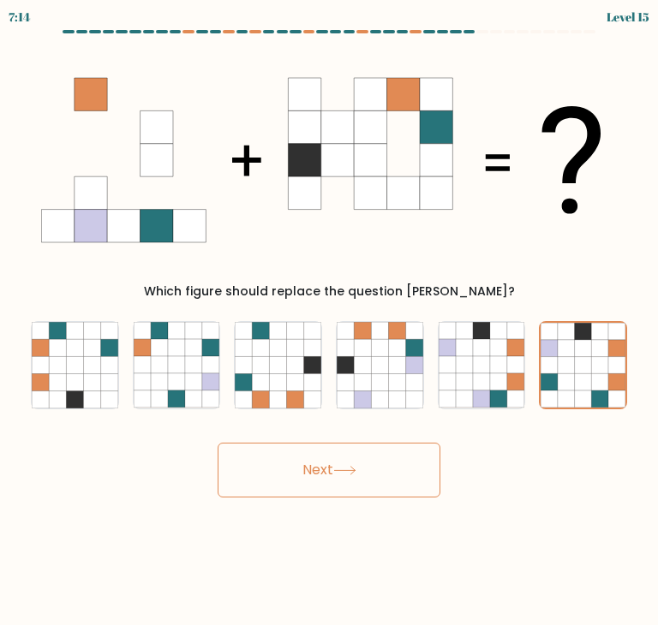
click at [357, 463] on button "Next" at bounding box center [329, 470] width 223 height 55
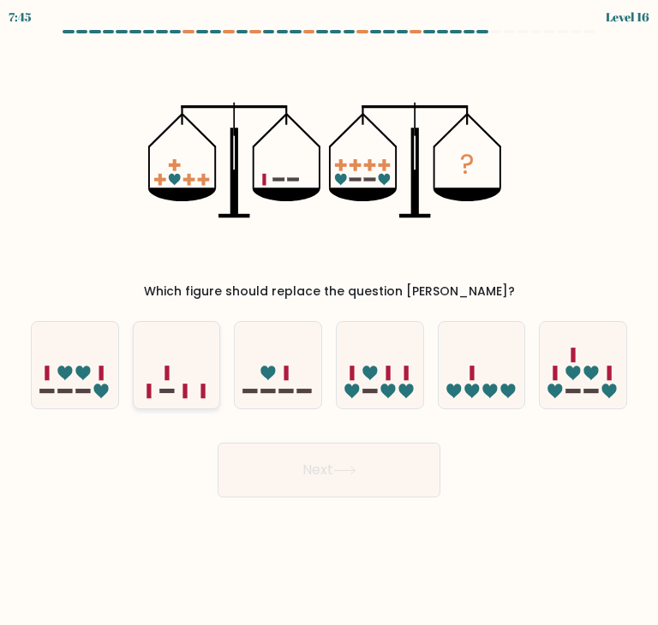
click at [194, 389] on icon at bounding box center [177, 365] width 87 height 71
click at [329, 321] on input "b." at bounding box center [329, 317] width 1 height 9
radio input "true"
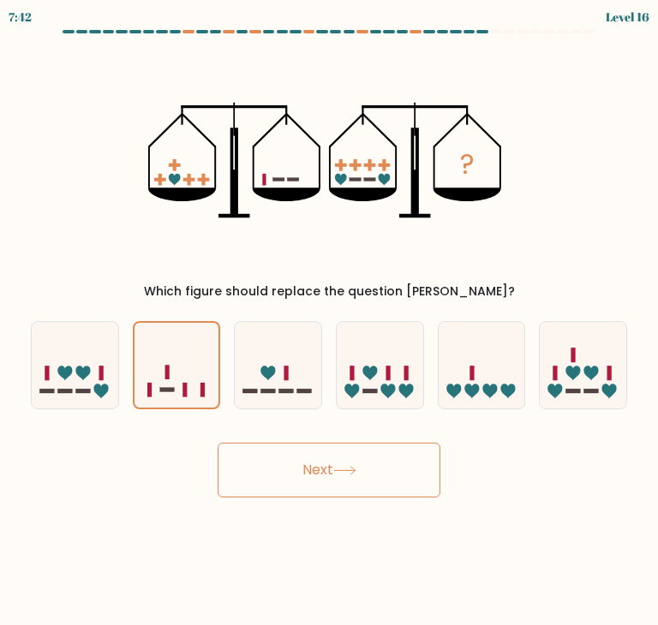
click at [351, 464] on button "Next" at bounding box center [329, 470] width 223 height 55
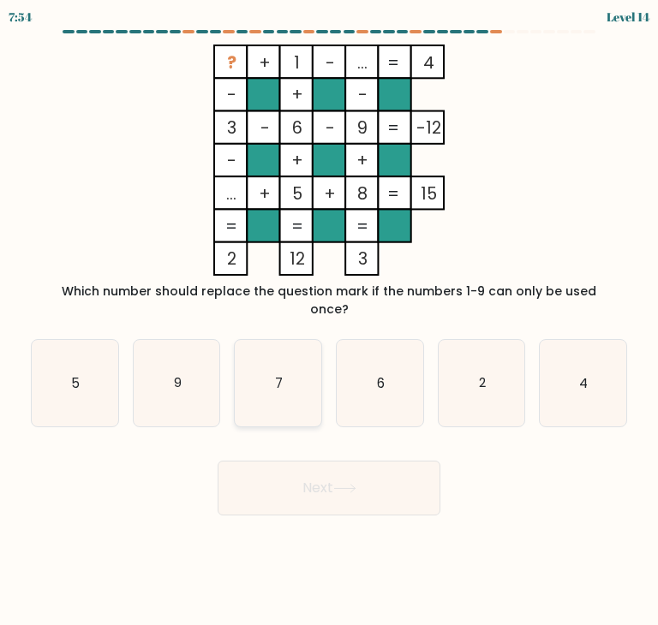
click at [301, 363] on icon "7" at bounding box center [278, 383] width 87 height 87
click at [329, 321] on input "c. 7" at bounding box center [329, 317] width 1 height 9
radio input "true"
click at [356, 484] on icon at bounding box center [344, 488] width 23 height 9
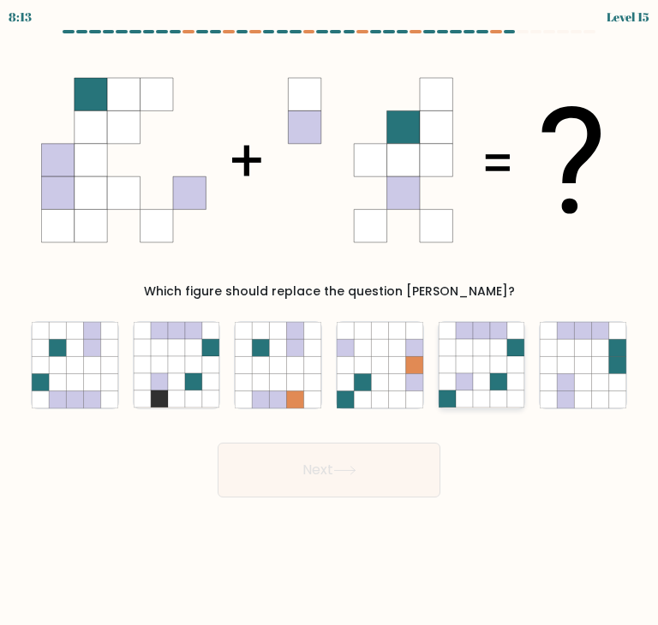
click at [478, 352] on icon at bounding box center [481, 347] width 17 height 17
click at [330, 321] on input "e." at bounding box center [329, 317] width 1 height 9
radio input "true"
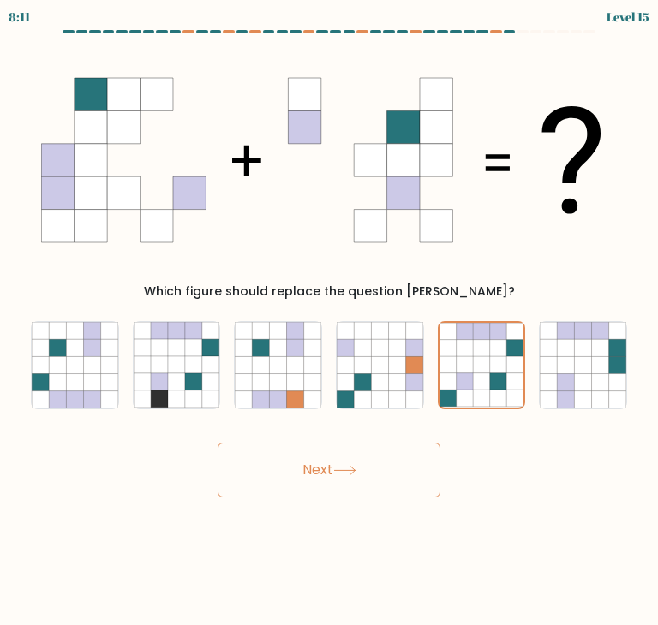
click at [370, 464] on button "Next" at bounding box center [329, 470] width 223 height 55
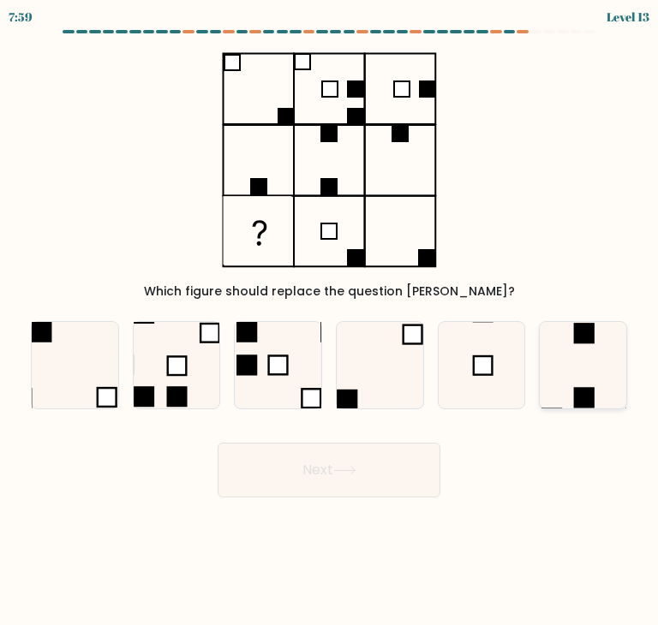
click at [575, 390] on rect at bounding box center [584, 397] width 21 height 21
click at [330, 321] on input "f." at bounding box center [329, 317] width 1 height 9
radio input "true"
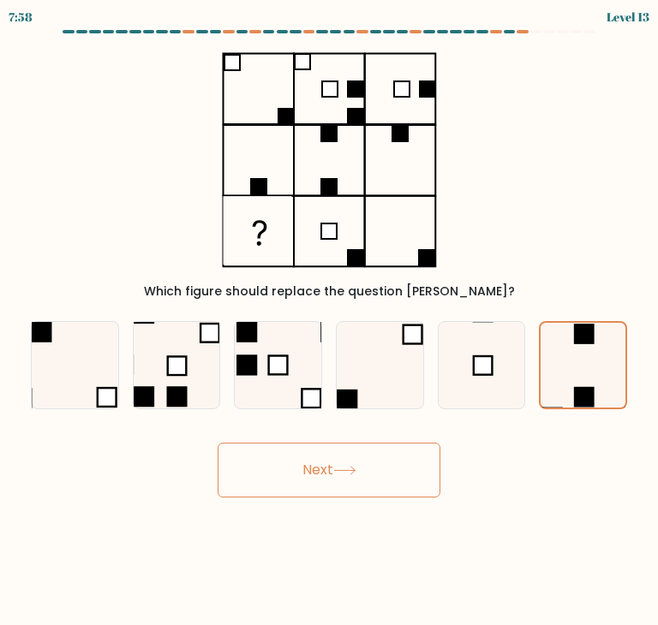
click at [307, 481] on button "Next" at bounding box center [329, 470] width 223 height 55
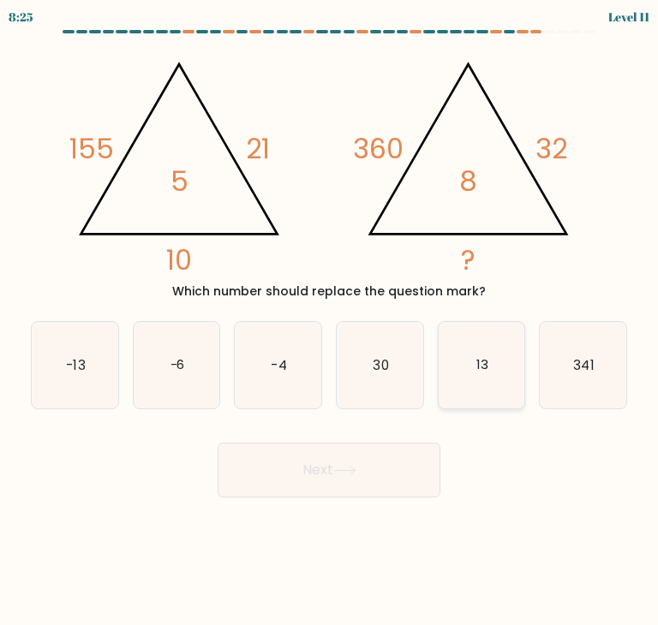
click at [467, 362] on icon "13" at bounding box center [482, 365] width 87 height 87
click at [330, 321] on input "e. 13" at bounding box center [329, 317] width 1 height 9
radio input "true"
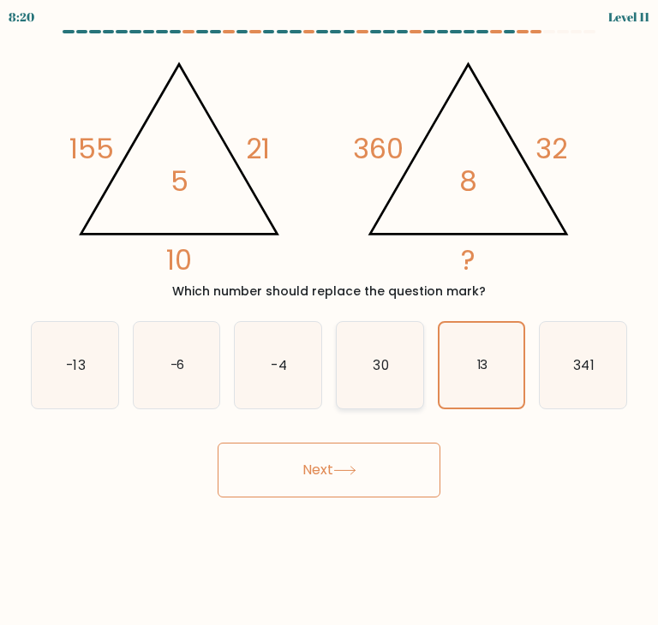
click at [375, 371] on text "30" at bounding box center [380, 365] width 15 height 18
click at [330, 321] on input "d. 30" at bounding box center [329, 317] width 1 height 9
radio input "true"
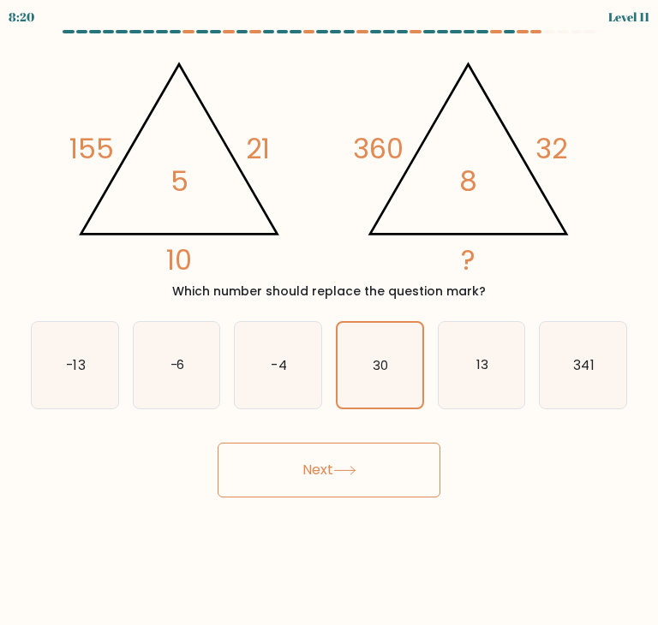
click at [380, 465] on button "Next" at bounding box center [329, 470] width 223 height 55
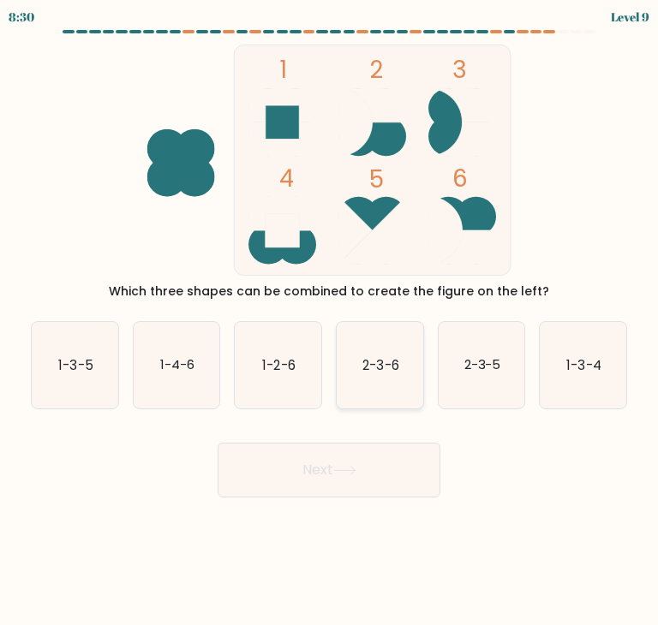
click at [382, 362] on text "2-3-6" at bounding box center [380, 365] width 36 height 18
click at [330, 321] on input "d. 2-3-6" at bounding box center [329, 317] width 1 height 9
radio input "true"
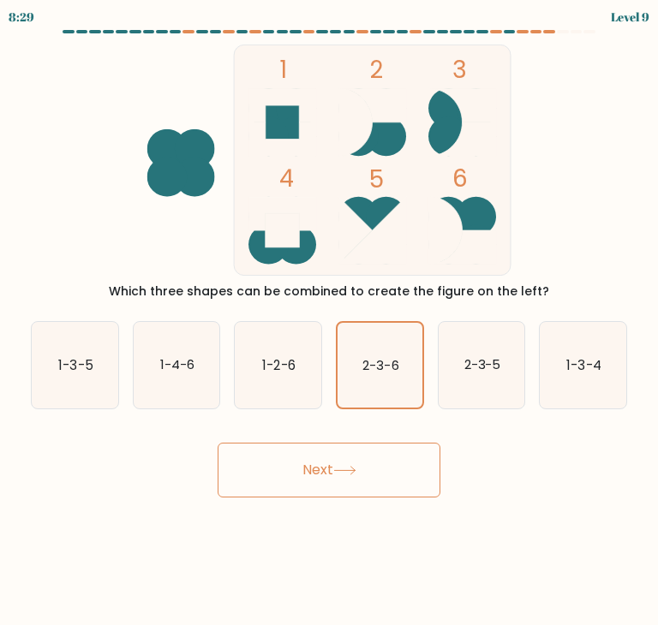
click at [361, 464] on button "Next" at bounding box center [329, 470] width 223 height 55
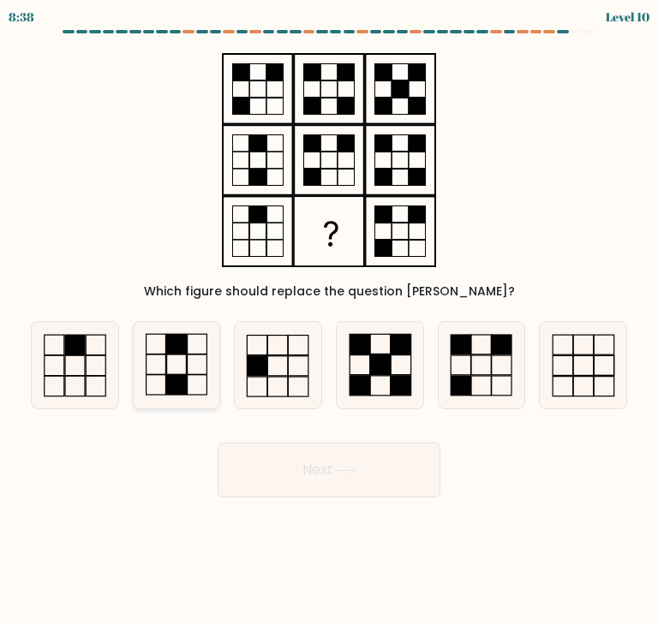
click at [192, 357] on icon at bounding box center [177, 365] width 87 height 87
click at [329, 321] on input "b." at bounding box center [329, 317] width 1 height 9
radio input "true"
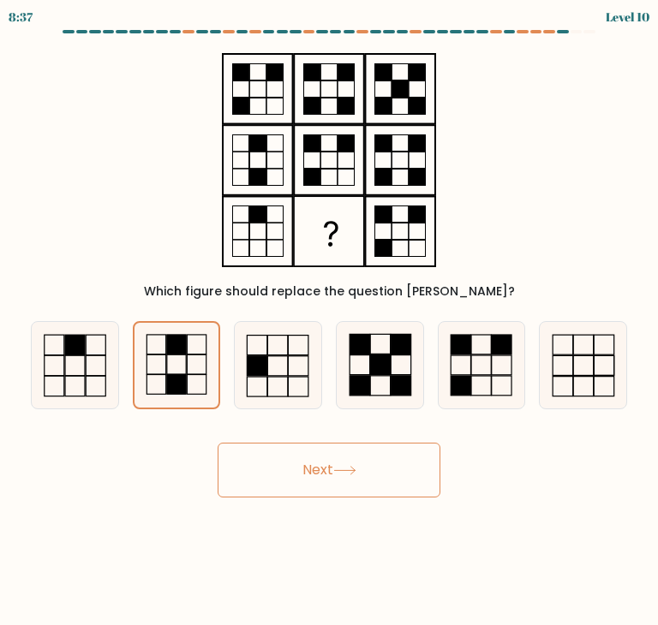
click at [295, 481] on button "Next" at bounding box center [329, 470] width 223 height 55
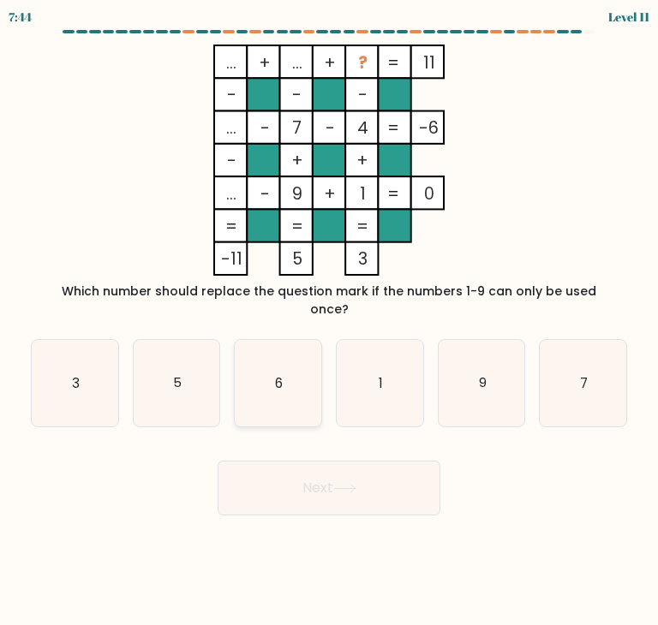
click at [283, 374] on text "6" at bounding box center [279, 383] width 8 height 18
click at [329, 321] on input "c. 6" at bounding box center [329, 317] width 1 height 9
radio input "true"
click at [315, 465] on button "Next" at bounding box center [329, 488] width 223 height 55
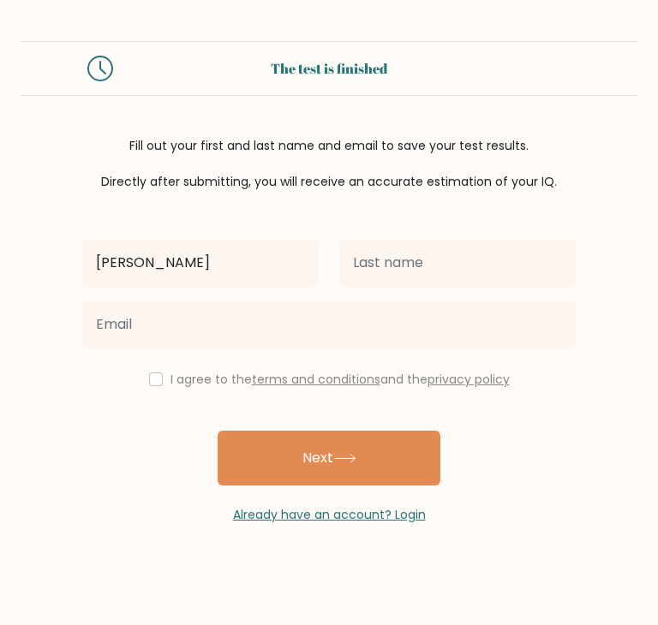
type input "[PERSON_NAME]"
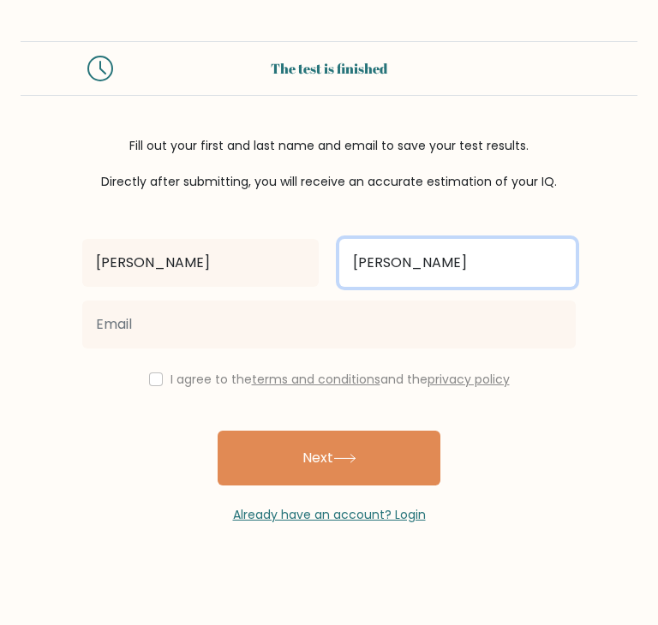
type input "Montoya"
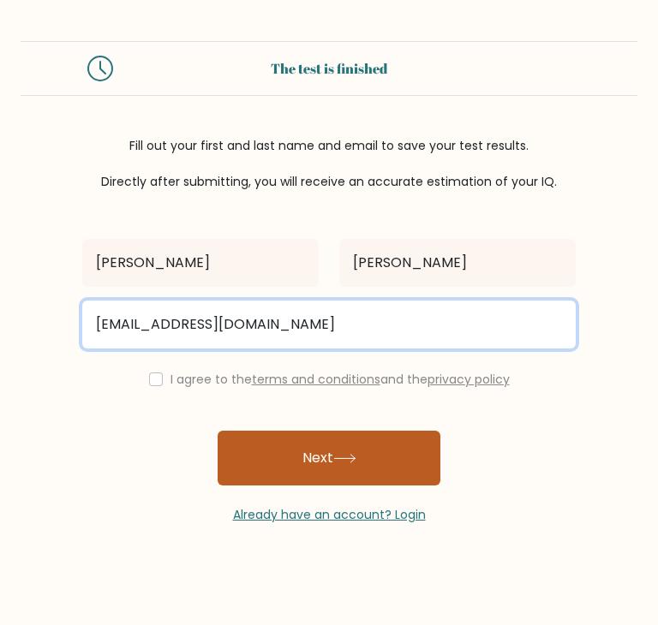
type input "louiemontoya.syf@yahoo.com"
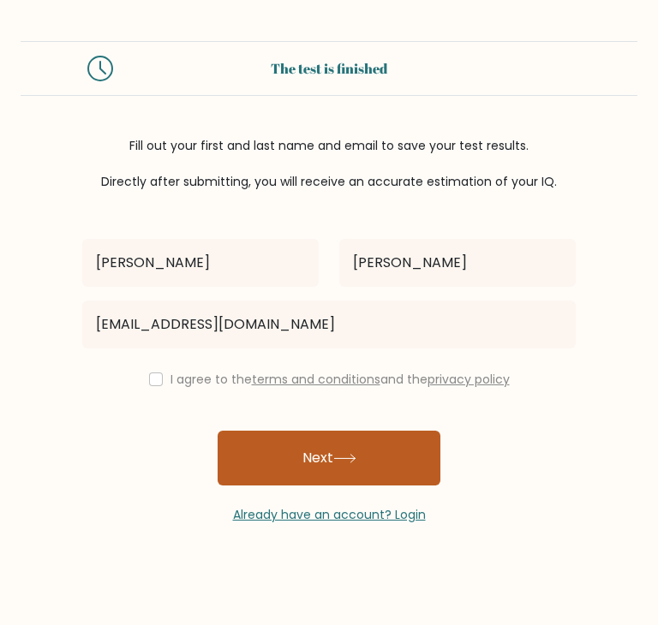
click at [356, 460] on icon at bounding box center [344, 458] width 23 height 9
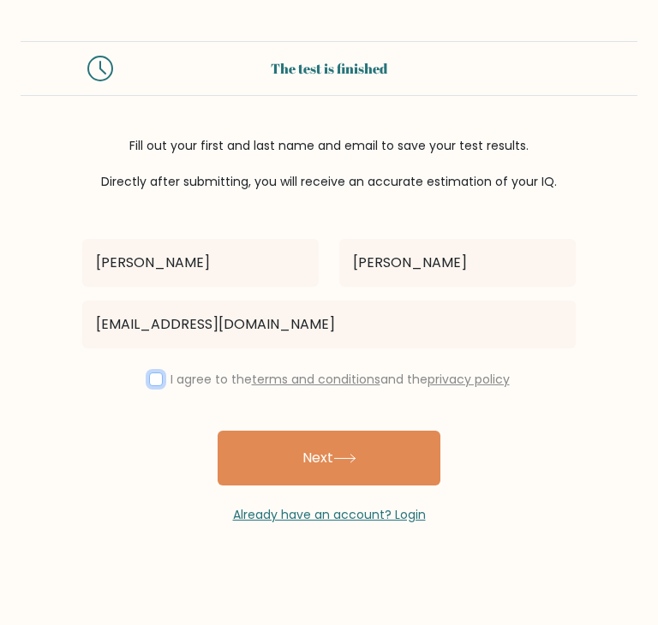
click at [151, 381] on input "checkbox" at bounding box center [156, 380] width 14 height 14
checkbox input "true"
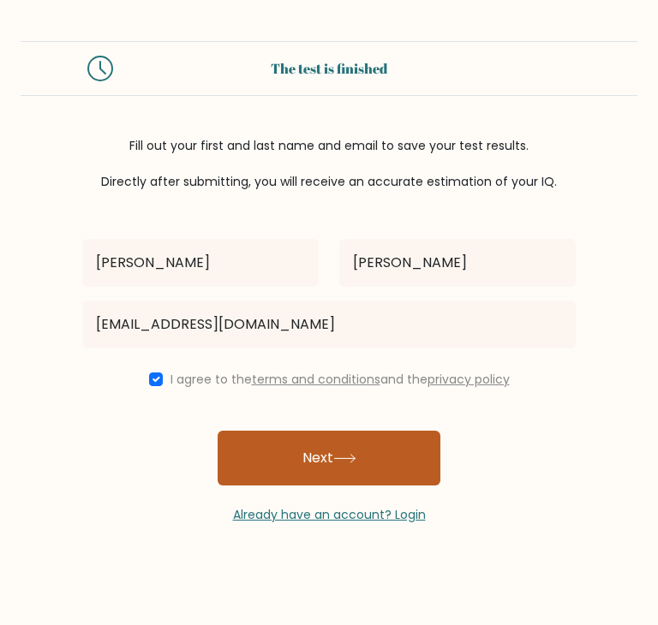
click at [318, 447] on button "Next" at bounding box center [329, 458] width 223 height 55
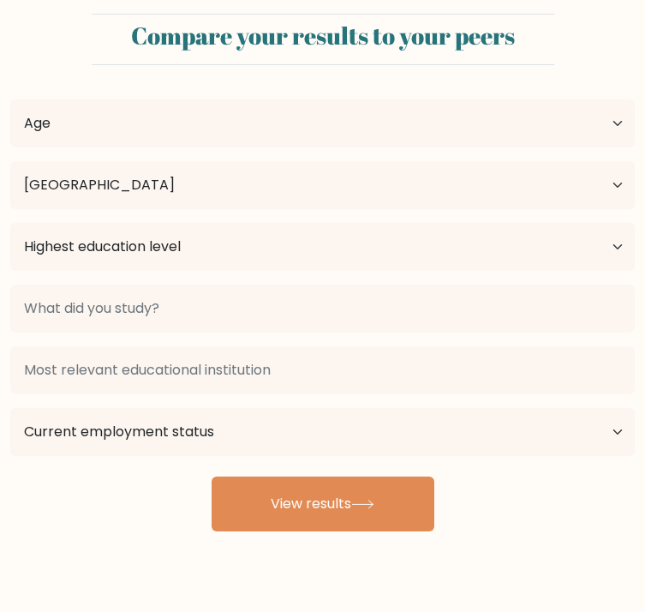
select select "PH"
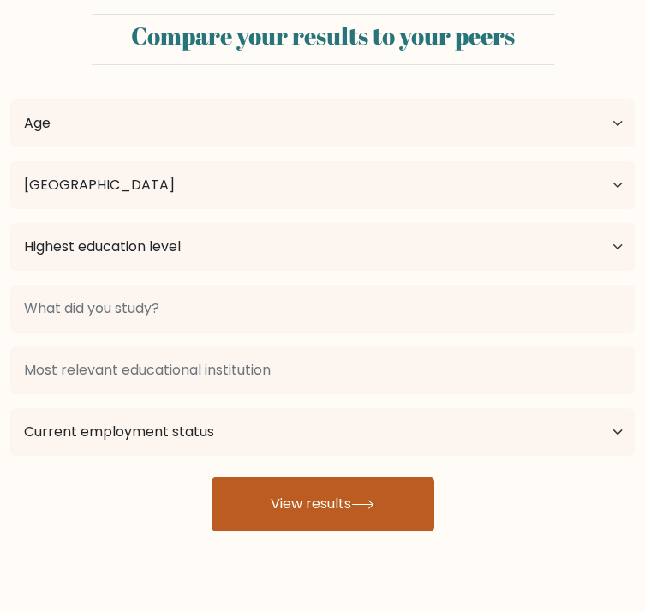
click at [322, 493] on button "View results" at bounding box center [323, 503] width 223 height 55
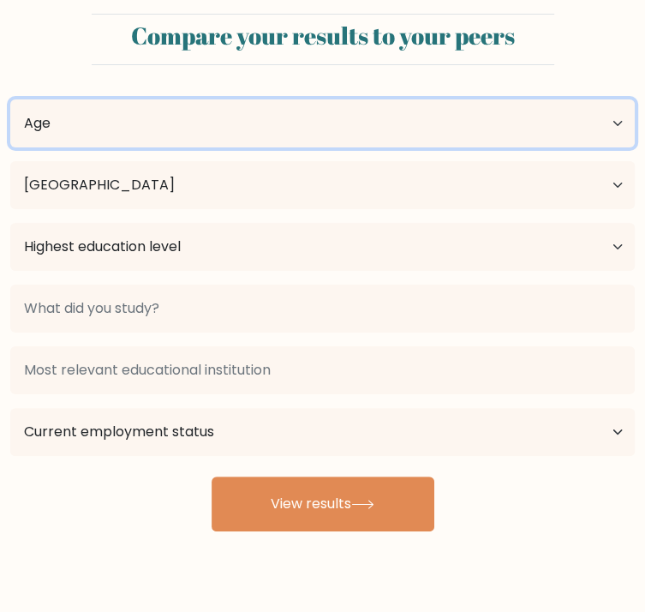
click at [284, 147] on select "Age Under 18 years old 18-24 years old 25-34 years old 35-44 years old 45-54 ye…" at bounding box center [322, 123] width 625 height 48
select select "55_64"
click at [10, 147] on select "Age Under 18 years old 18-24 years old 25-34 years old 35-44 years old 45-54 ye…" at bounding box center [322, 123] width 625 height 48
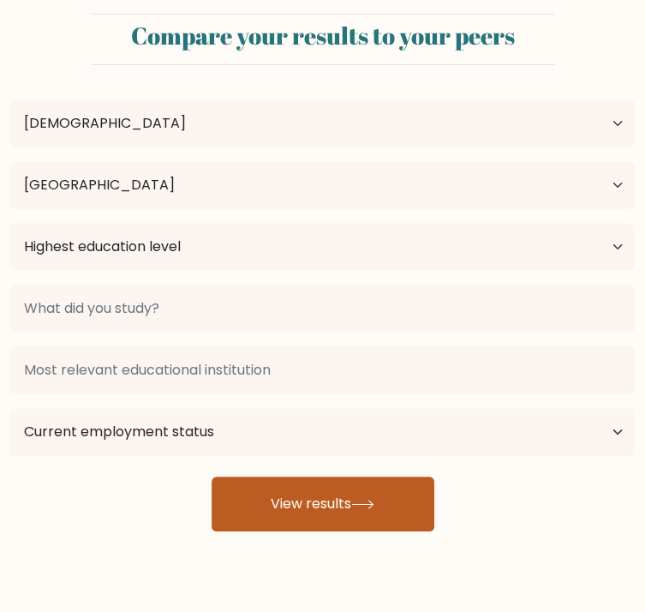
click at [305, 483] on button "View results" at bounding box center [323, 503] width 223 height 55
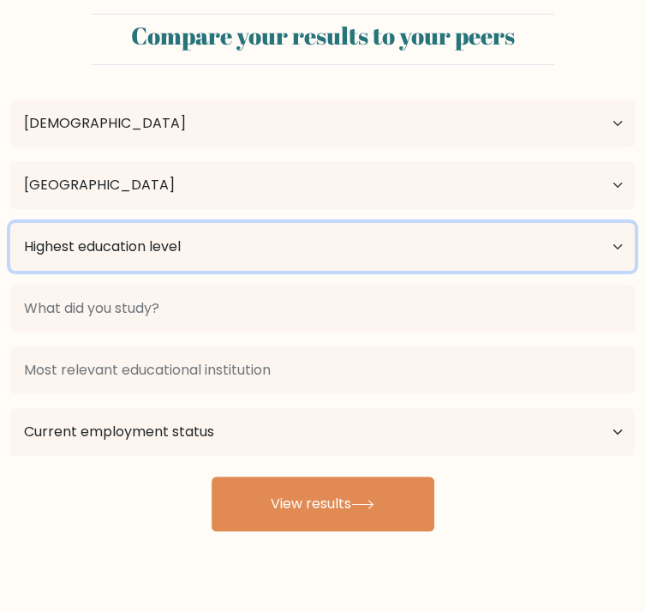
click at [284, 271] on select "Highest education level No schooling Primary Lower Secondary Upper Secondary Oc…" at bounding box center [322, 247] width 625 height 48
select select "upper_secondary"
click at [10, 271] on select "Highest education level No schooling Primary Lower Secondary Upper Secondary Oc…" at bounding box center [322, 247] width 625 height 48
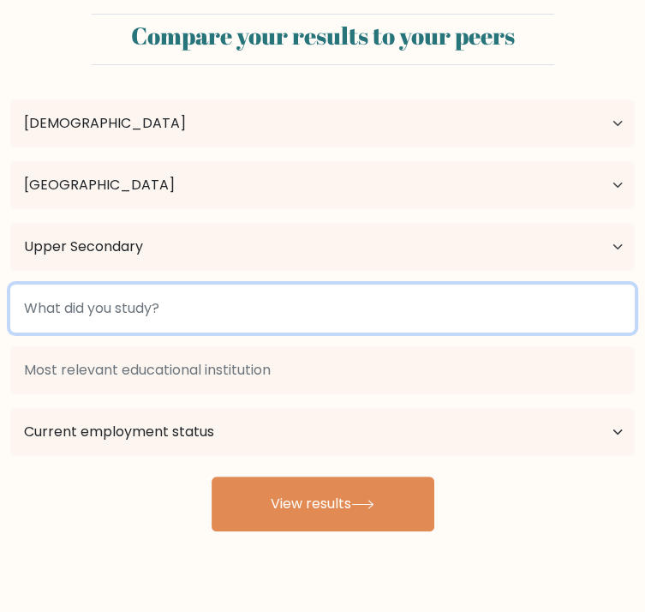
click at [480, 311] on input at bounding box center [322, 308] width 625 height 48
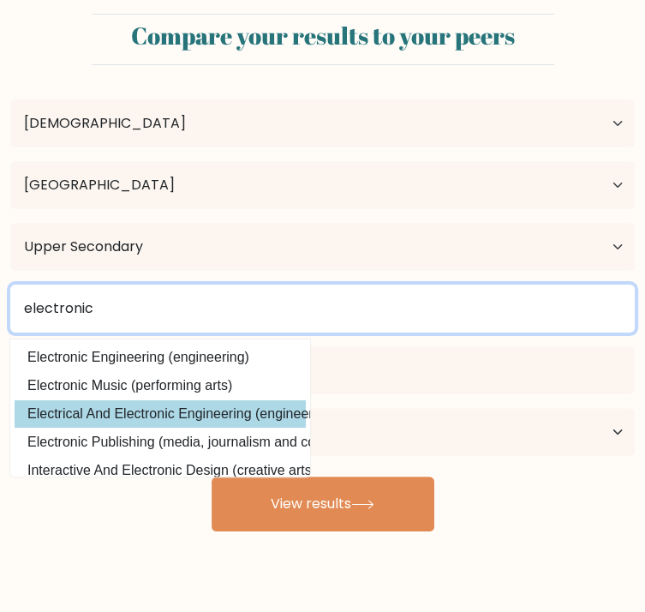
type input "electronic"
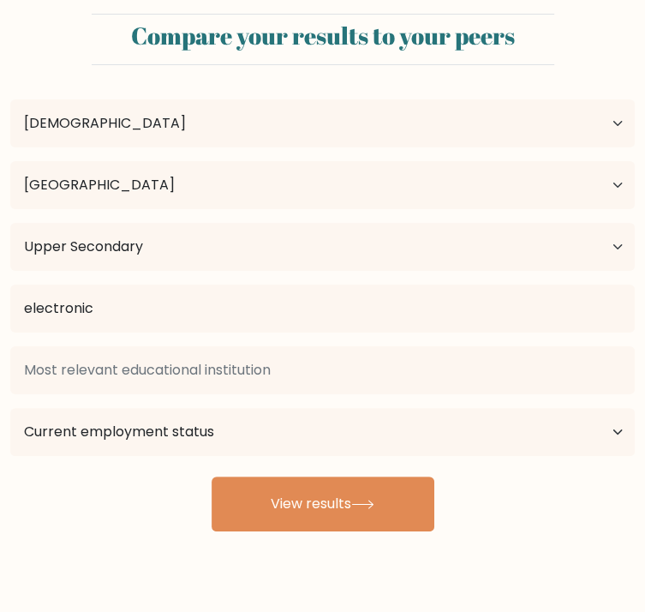
click at [456, 418] on div "Luisito Montoya Age Under 18 years old 18-24 years old 25-34 years old 35-44 ye…" at bounding box center [322, 305] width 645 height 452
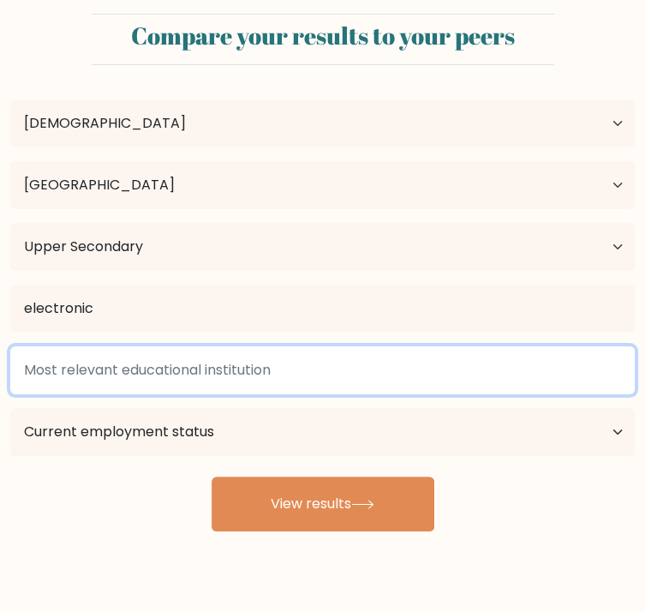
click at [260, 386] on input at bounding box center [322, 370] width 625 height 48
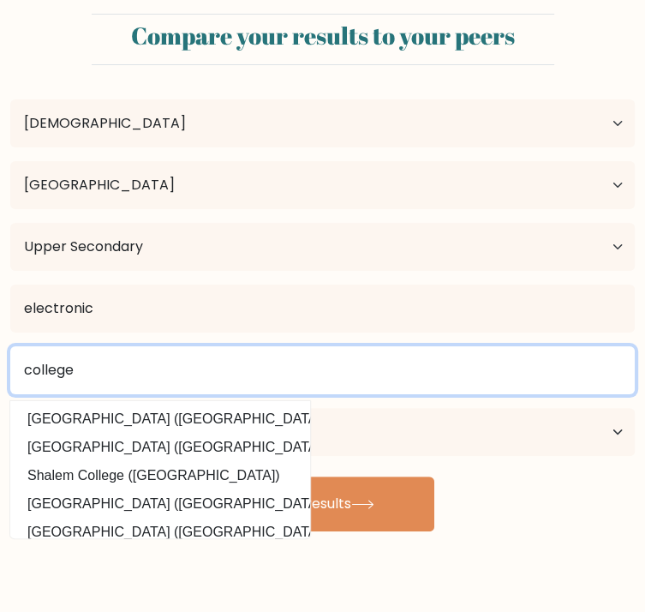
click at [233, 392] on input "college" at bounding box center [322, 370] width 625 height 48
type input "college"
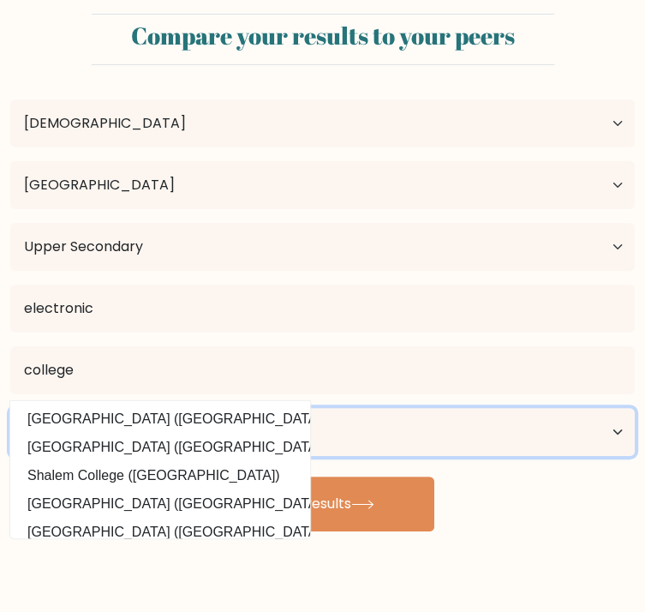
click at [445, 408] on select "Current employment status Employed Student Retired Other / prefer not to answer" at bounding box center [322, 432] width 625 height 48
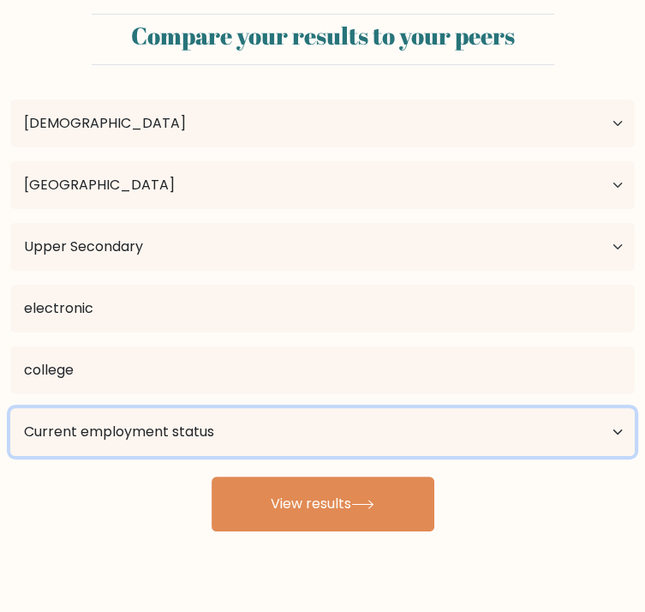
select select "employed"
click at [343, 408] on select "Current employment status Employed Student Retired Other / prefer not to answer" at bounding box center [322, 432] width 625 height 48
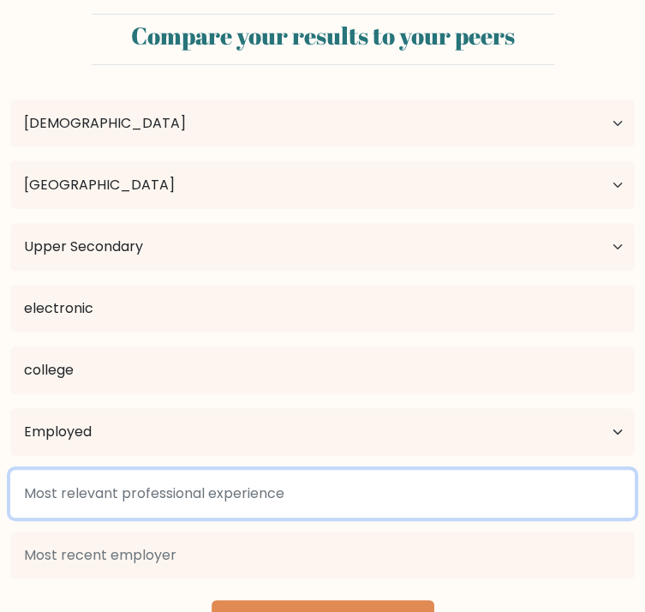
click at [205, 469] on input at bounding box center [322, 493] width 625 height 48
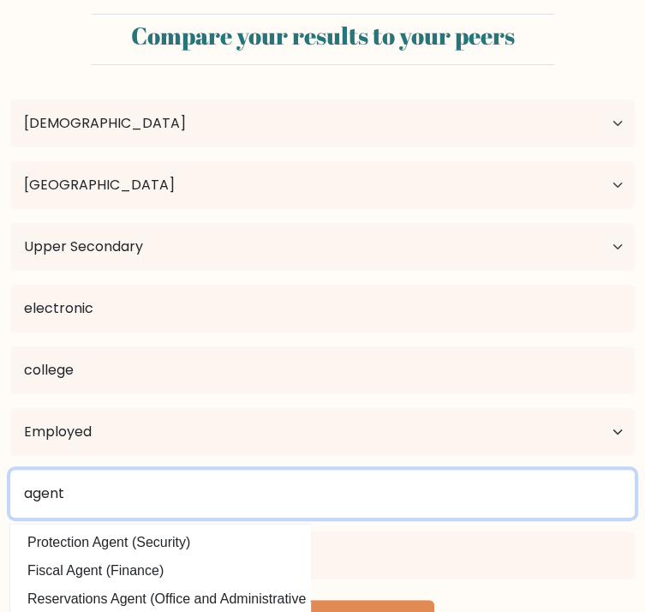
type input "agent"
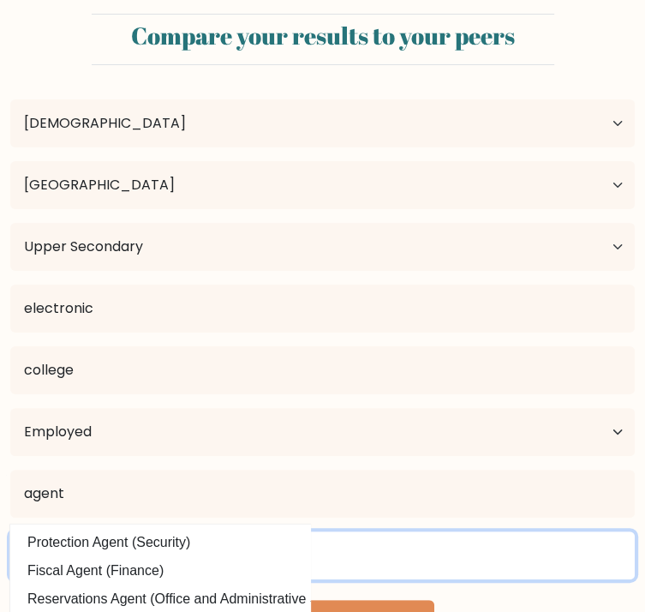
click at [432, 531] on input at bounding box center [322, 555] width 625 height 48
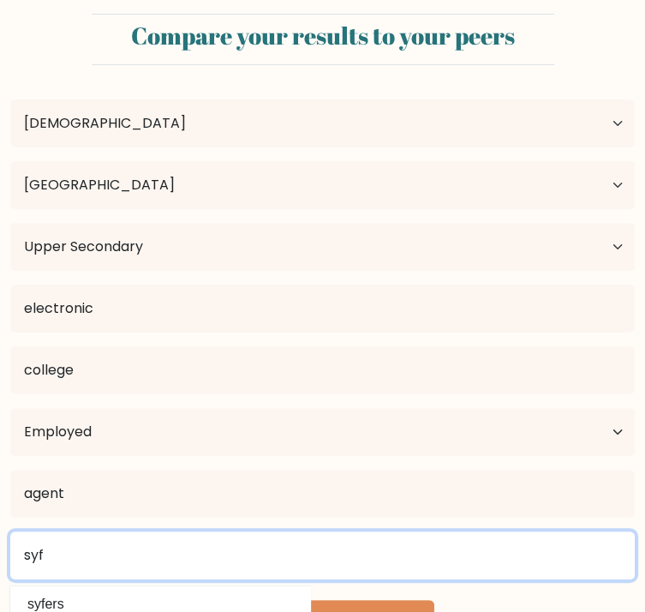
type input "syf"
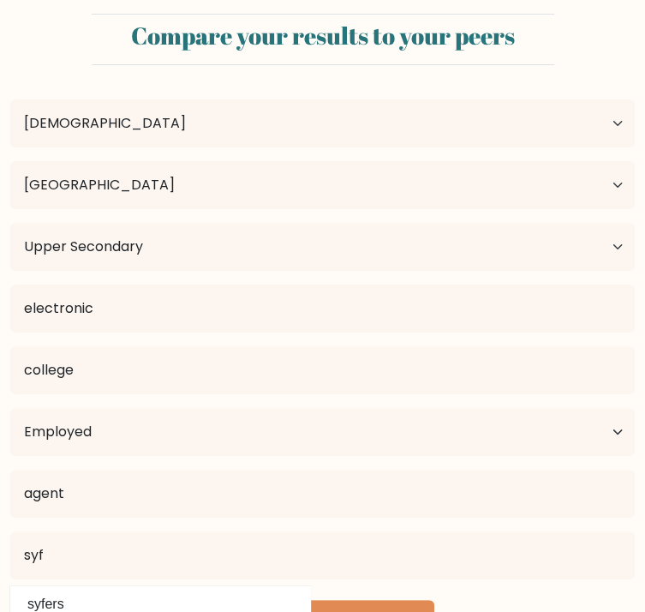
click at [298, 507] on div "Luisito Montoya Age Under 18 years old 18-24 years old 25-34 years old 35-44 ye…" at bounding box center [322, 367] width 645 height 576
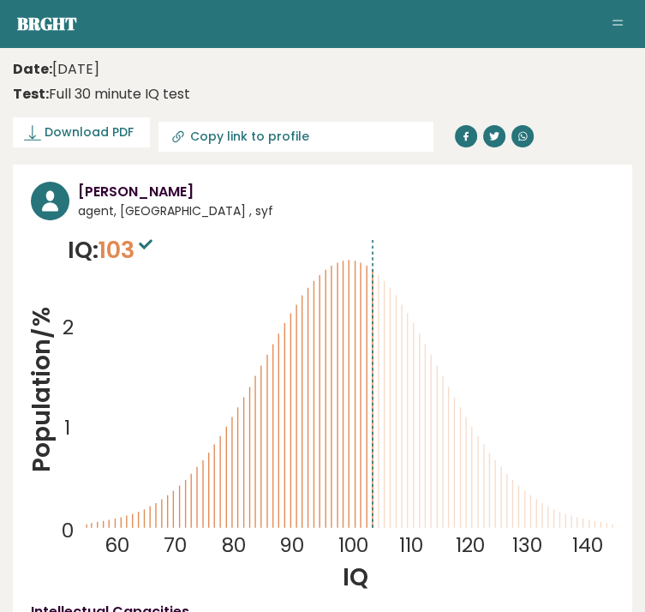
click at [204, 21] on nav "Brght [PERSON_NAME] agent Retake test Test others Test Results" at bounding box center [322, 23] width 611 height 23
